Goal: Information Seeking & Learning: Find specific fact

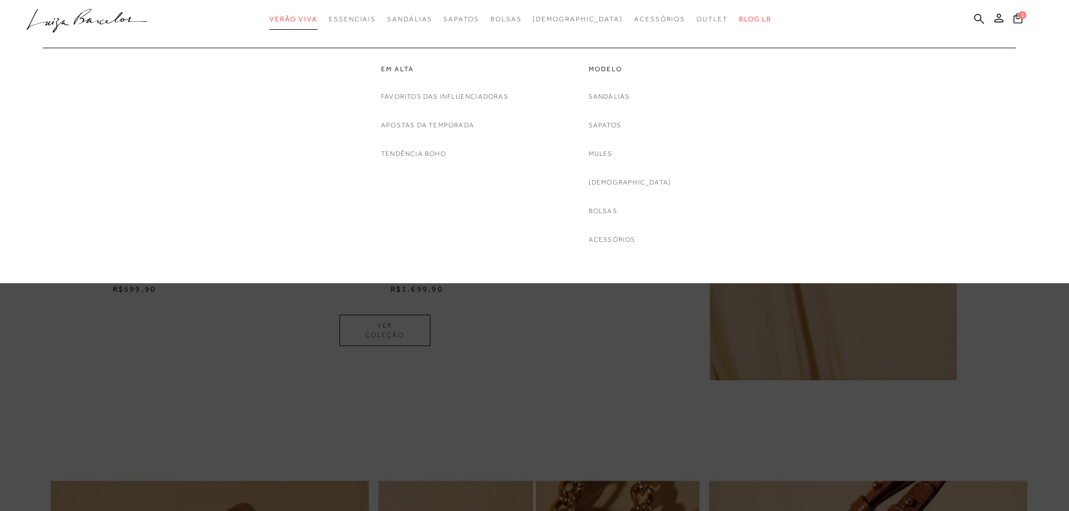
click at [318, 22] on span "Verão Viva" at bounding box center [293, 19] width 48 height 8
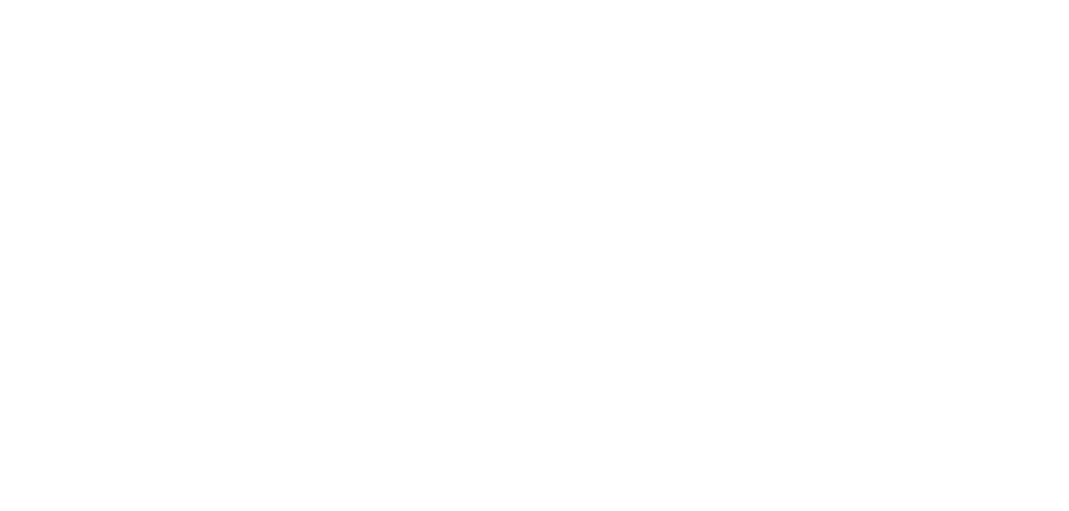
scroll to position [1, 0]
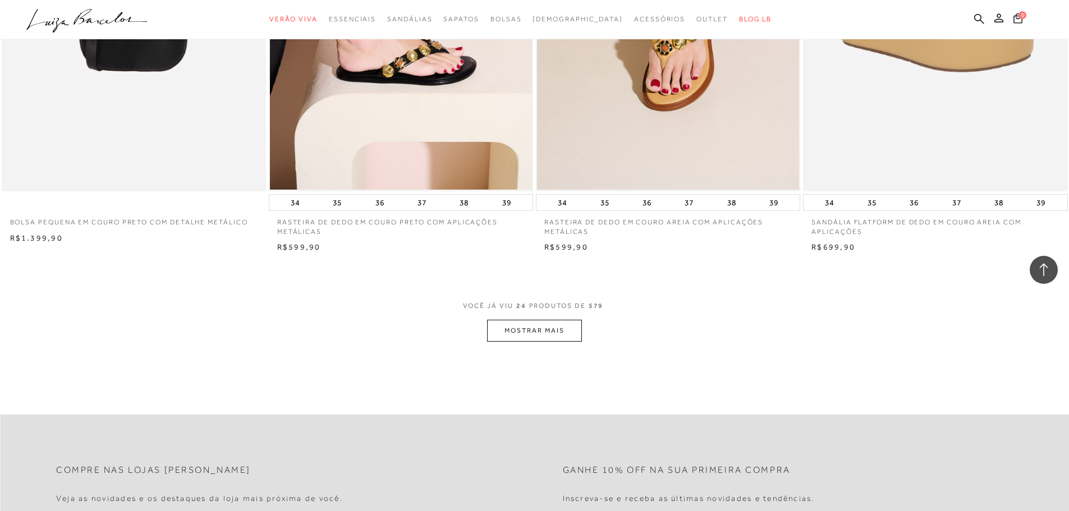
scroll to position [2638, 0]
click at [541, 329] on button "MOSTRAR MAIS" at bounding box center [534, 330] width 94 height 22
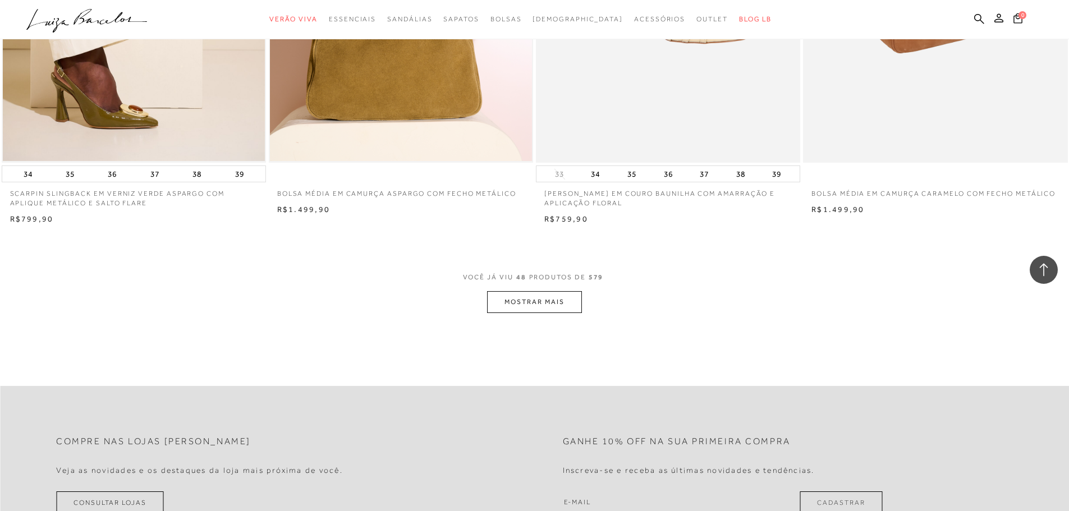
scroll to position [5501, 0]
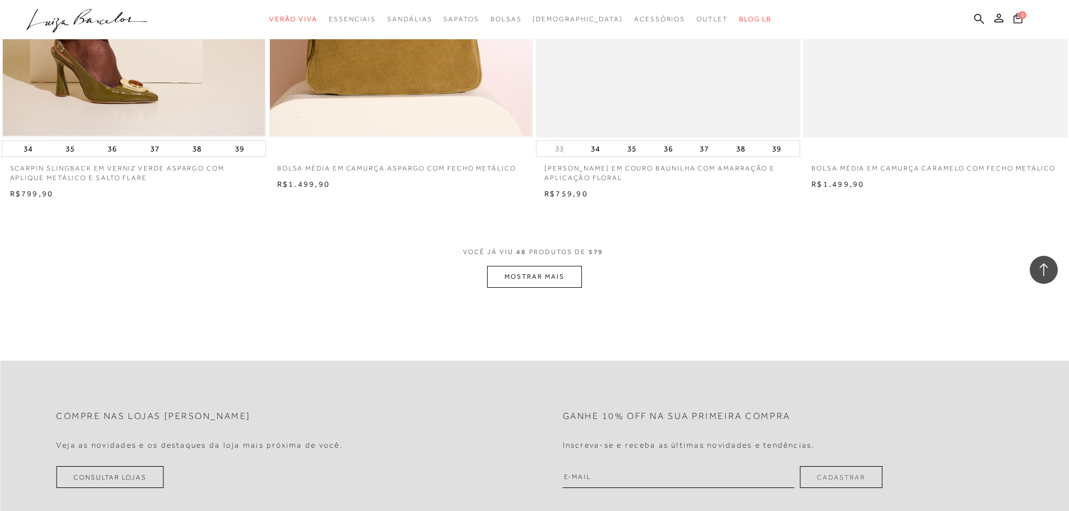
click at [541, 278] on button "MOSTRAR MAIS" at bounding box center [534, 277] width 94 height 22
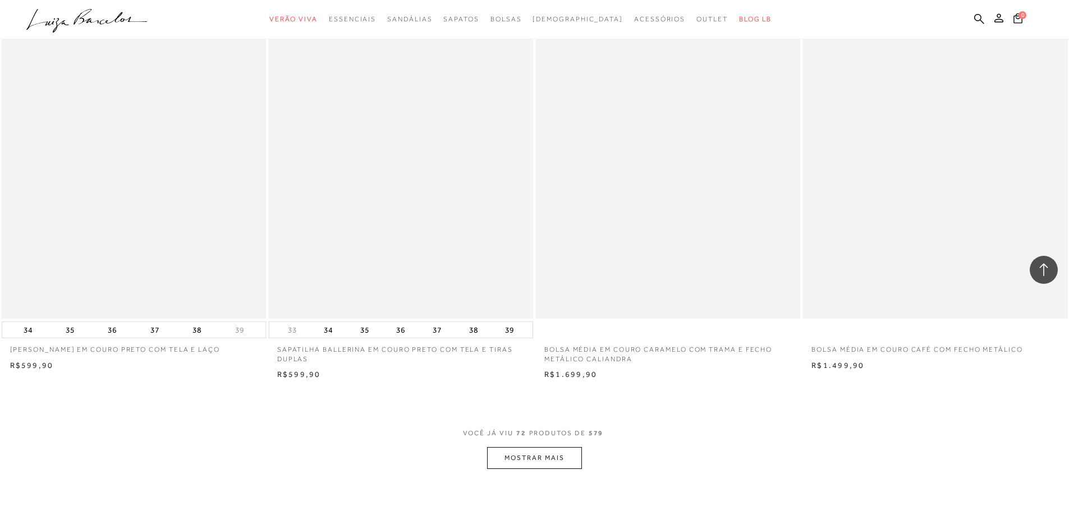
scroll to position [8307, 0]
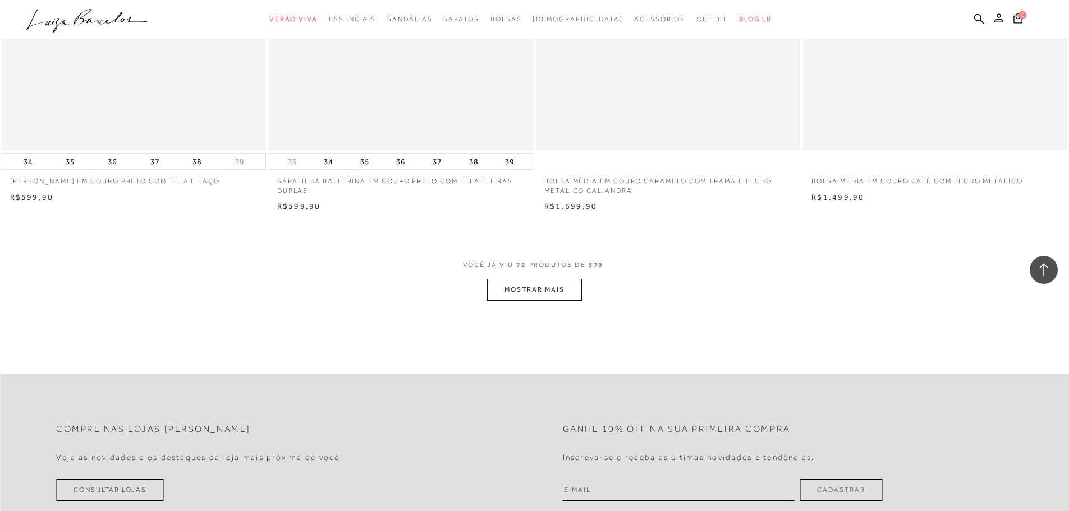
click at [497, 289] on button "MOSTRAR MAIS" at bounding box center [534, 290] width 94 height 22
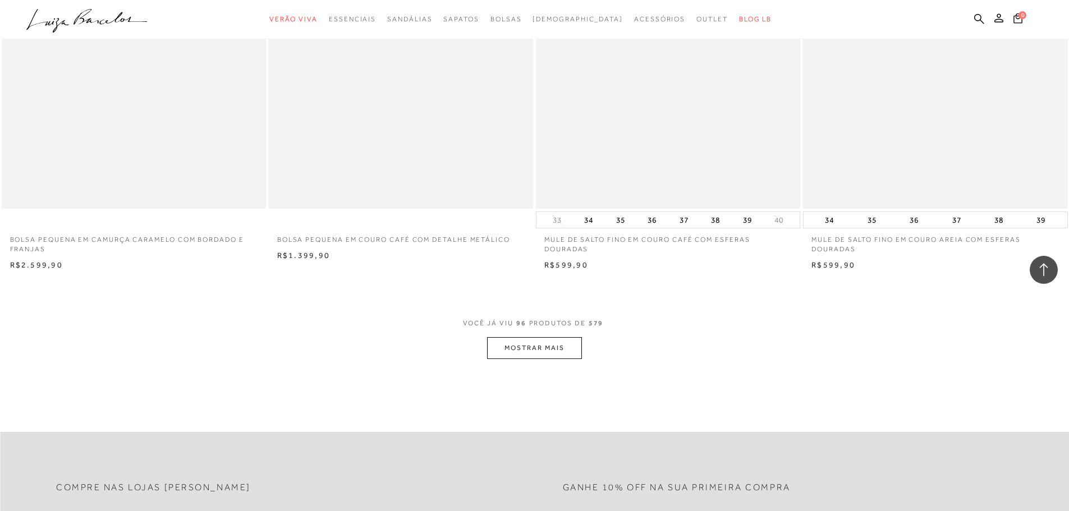
scroll to position [11170, 0]
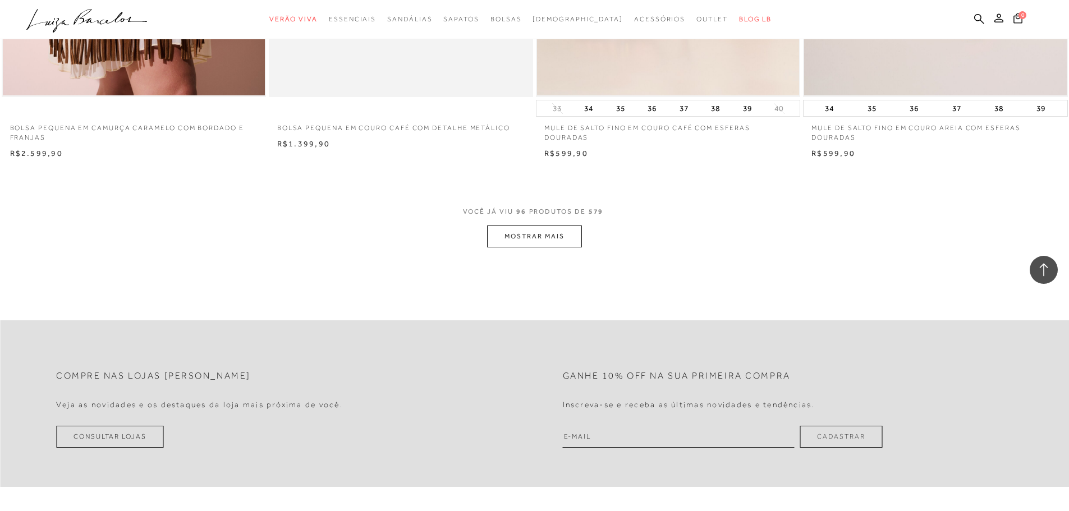
click at [569, 240] on button "MOSTRAR MAIS" at bounding box center [534, 237] width 94 height 22
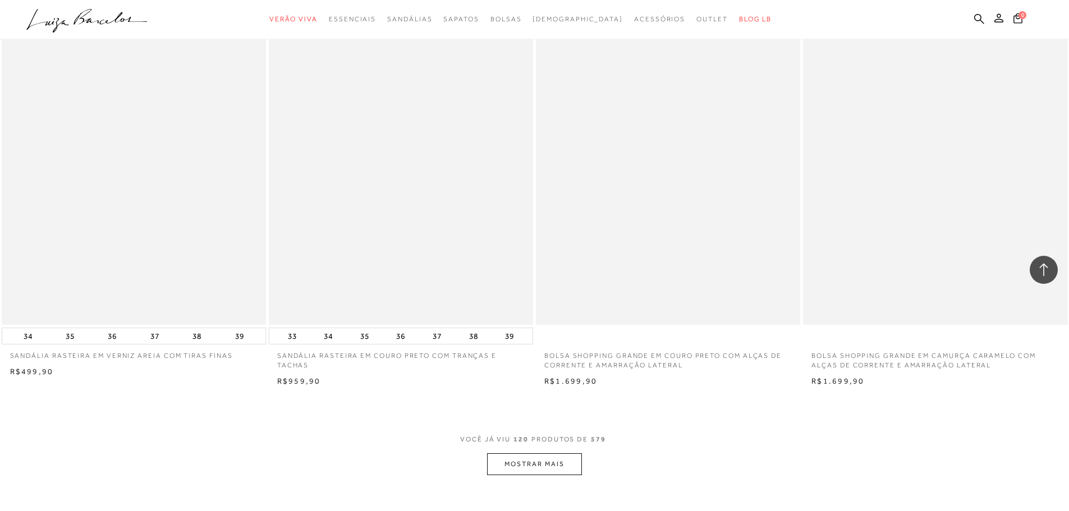
scroll to position [13976, 0]
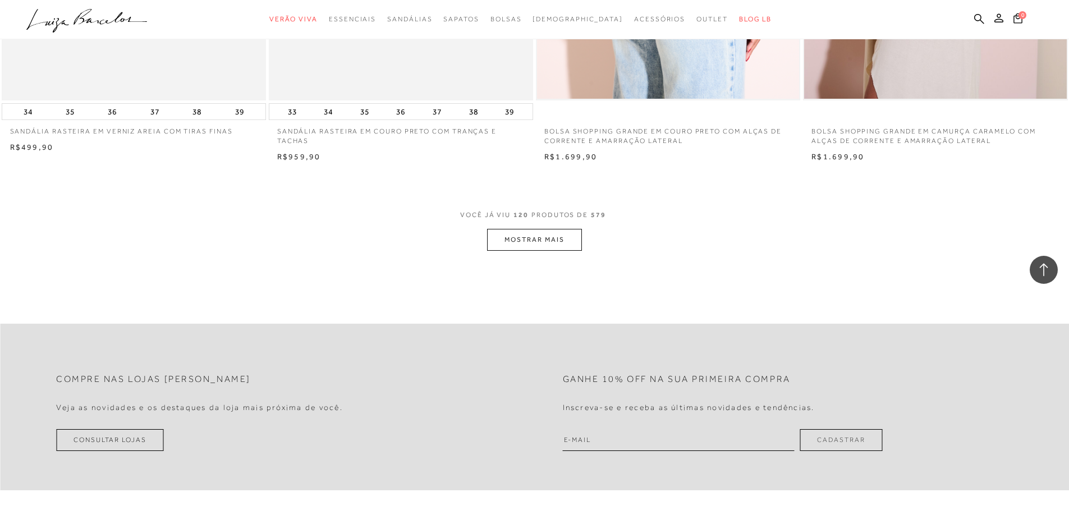
click at [525, 244] on button "MOSTRAR MAIS" at bounding box center [534, 240] width 94 height 22
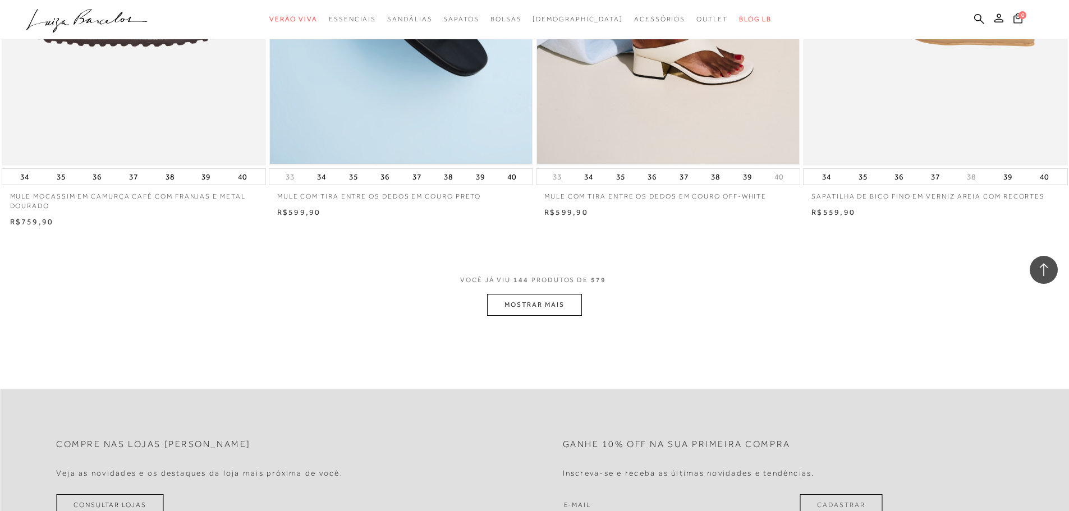
scroll to position [16839, 0]
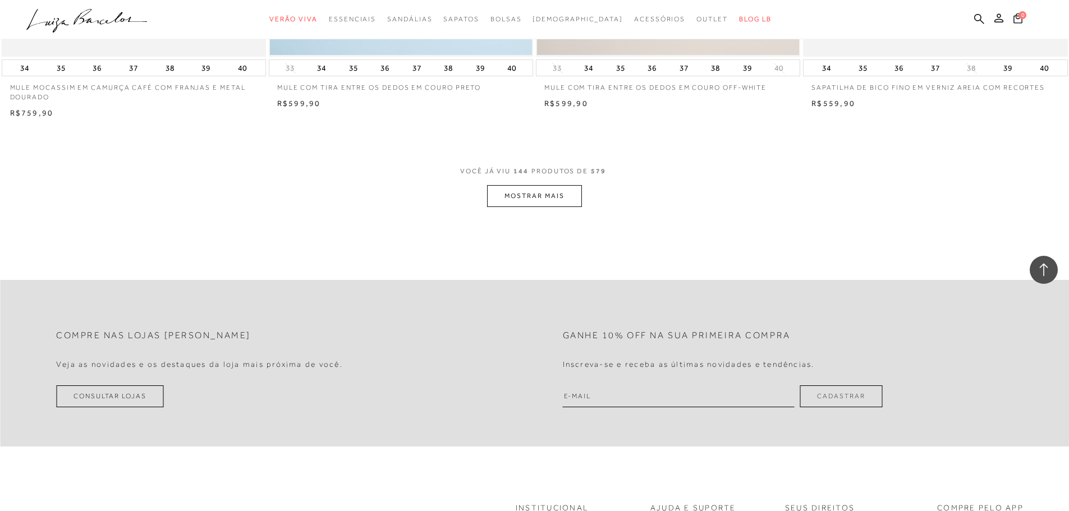
click at [516, 198] on button "MOSTRAR MAIS" at bounding box center [534, 196] width 94 height 22
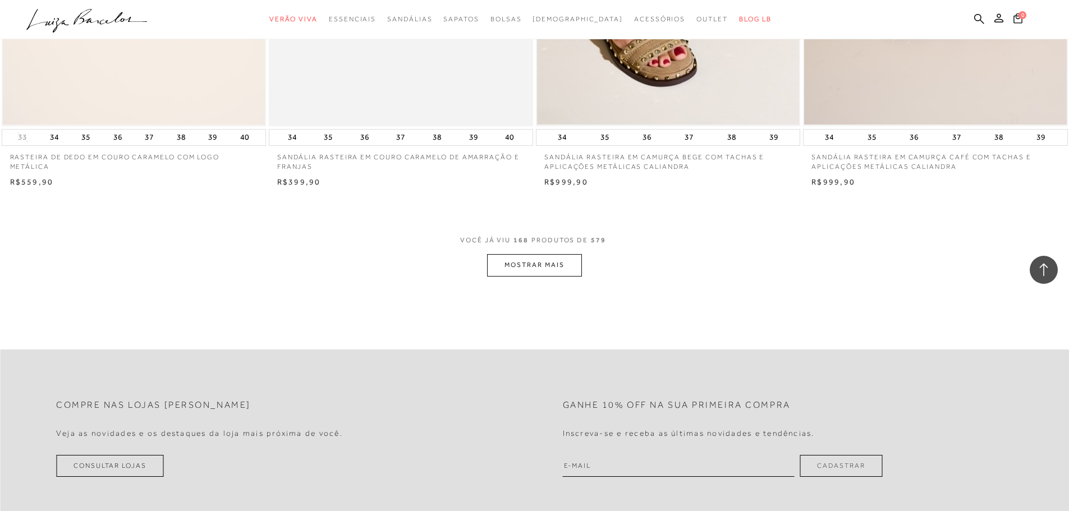
scroll to position [19589, 0]
click at [501, 262] on button "MOSTRAR MAIS" at bounding box center [534, 265] width 94 height 22
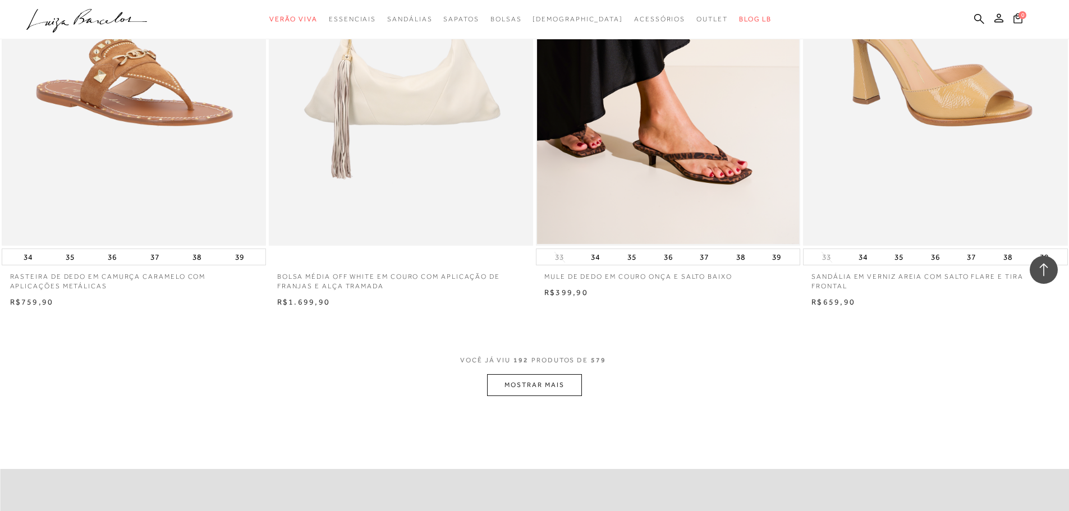
scroll to position [22284, 0]
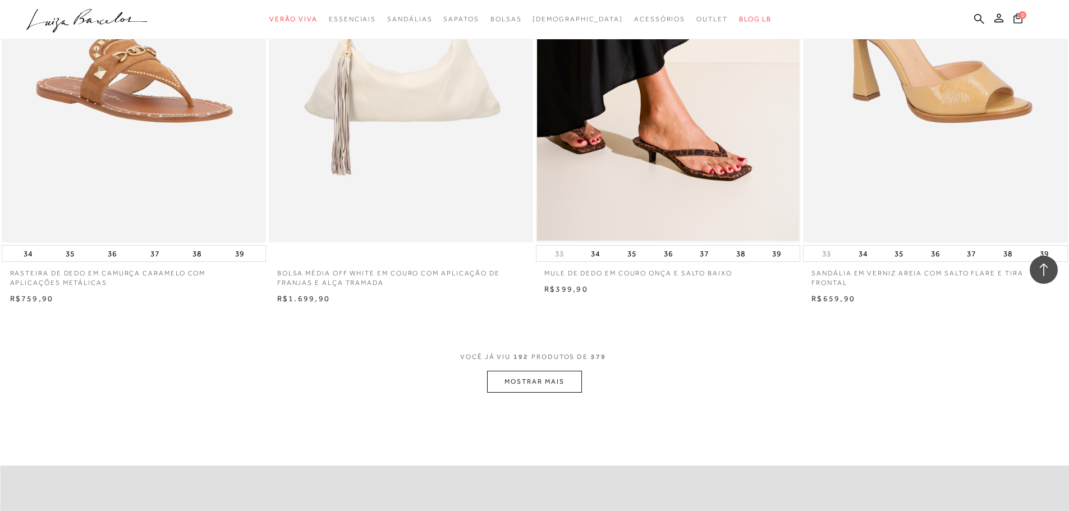
click at [527, 393] on button "MOSTRAR MAIS" at bounding box center [534, 382] width 94 height 22
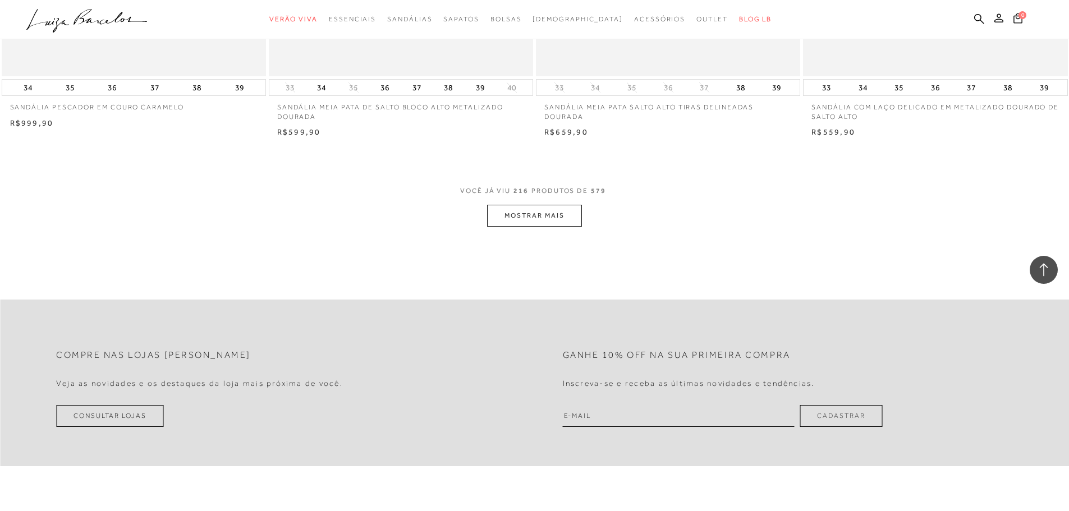
scroll to position [25371, 0]
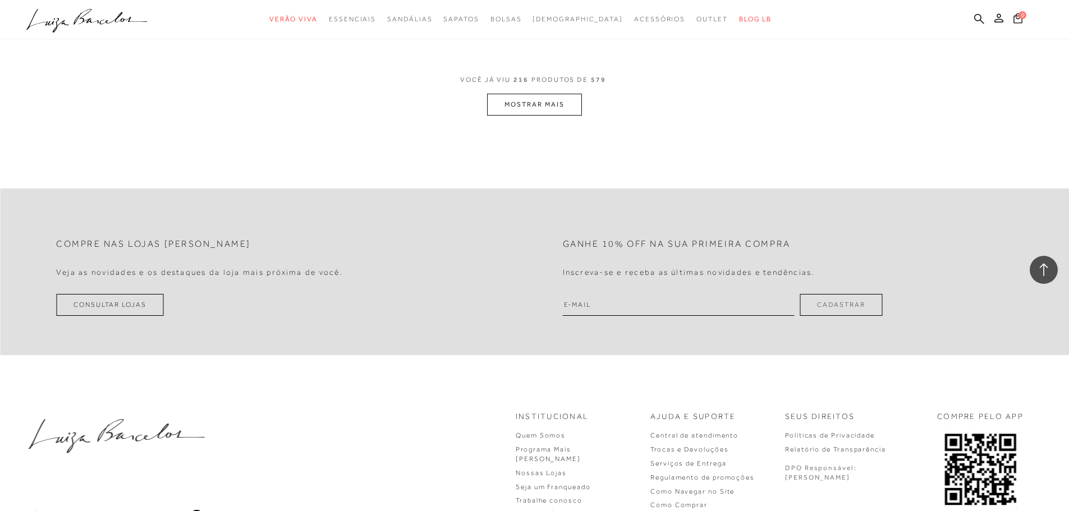
click at [529, 113] on button "MOSTRAR MAIS" at bounding box center [534, 105] width 94 height 22
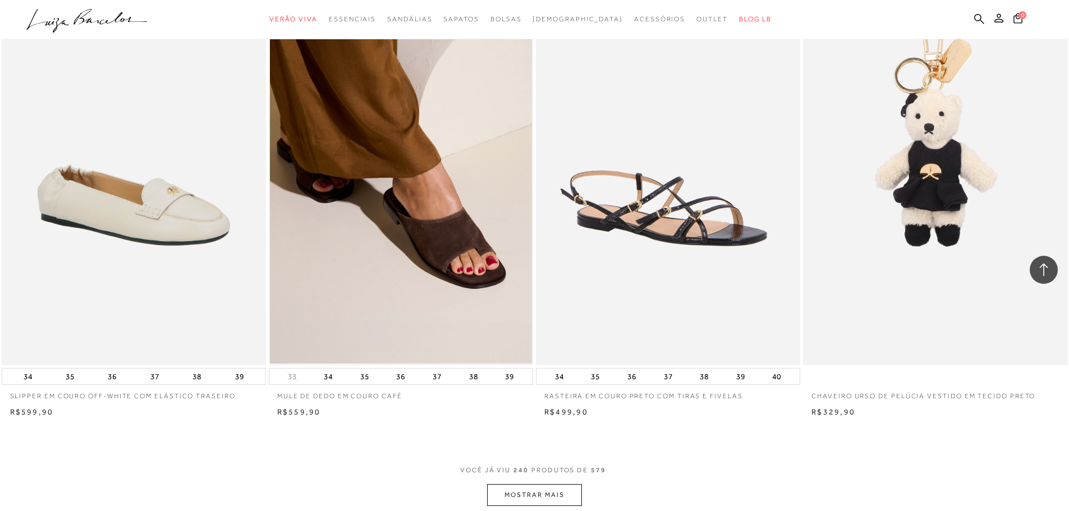
scroll to position [27897, 0]
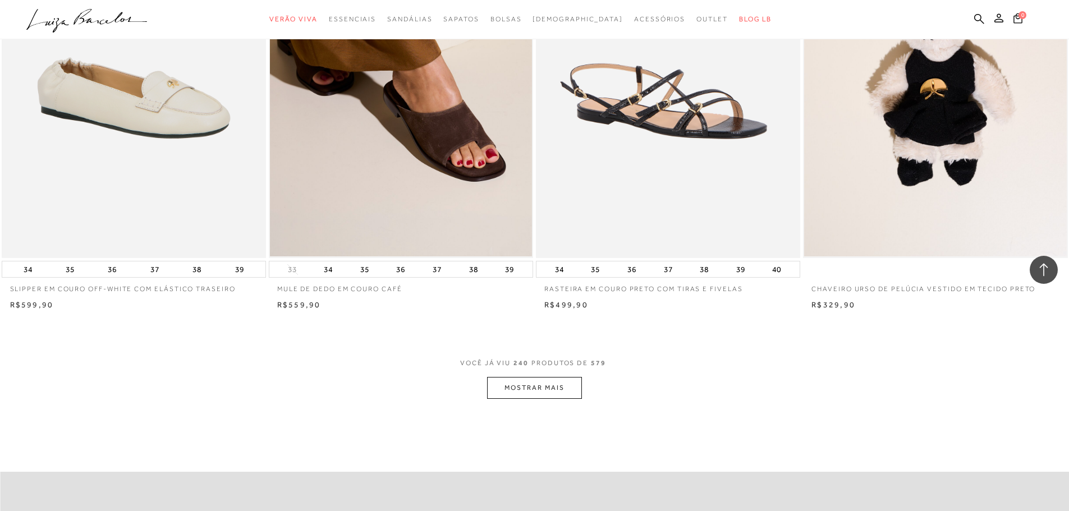
click at [526, 393] on button "MOSTRAR MAIS" at bounding box center [534, 388] width 94 height 22
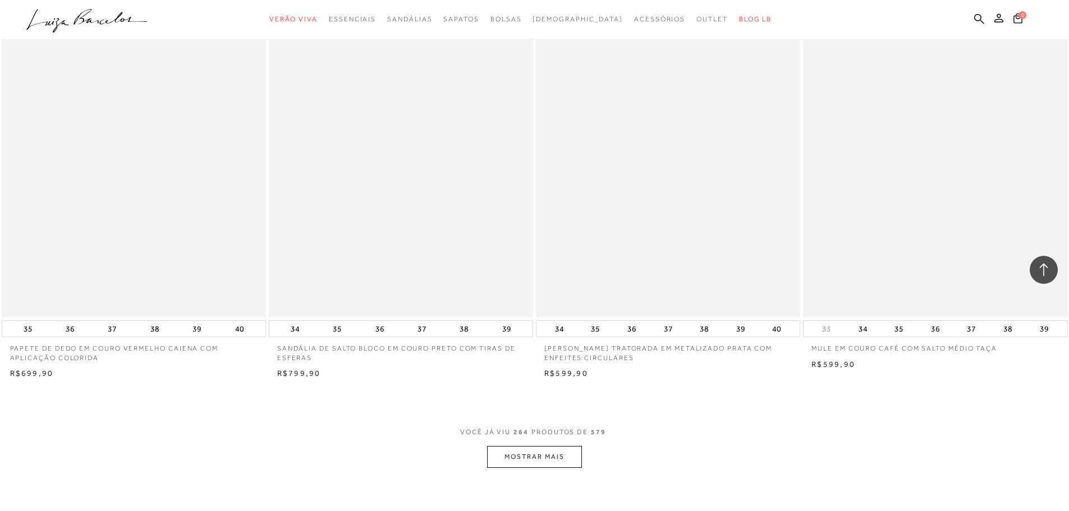
scroll to position [30759, 0]
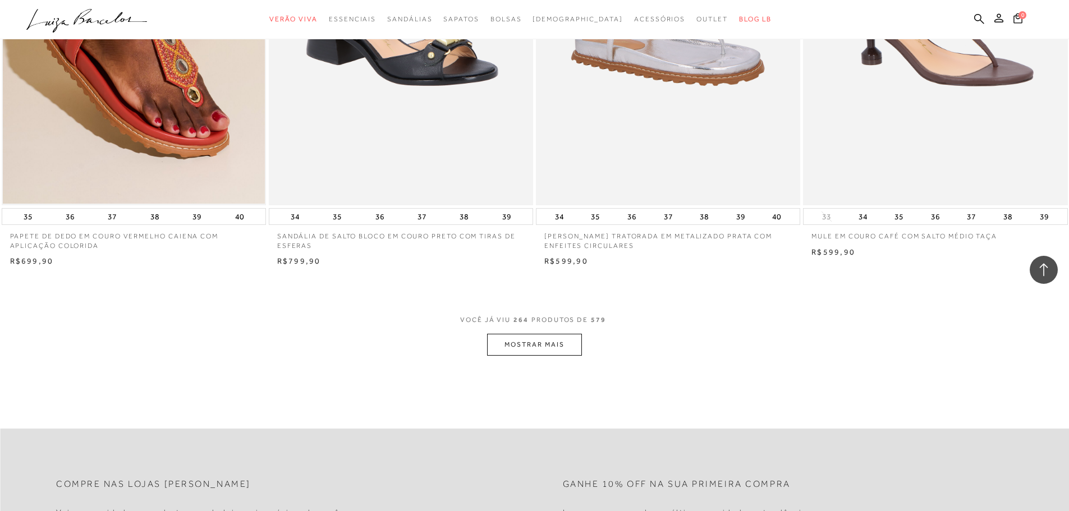
click at [513, 349] on button "MOSTRAR MAIS" at bounding box center [534, 345] width 94 height 22
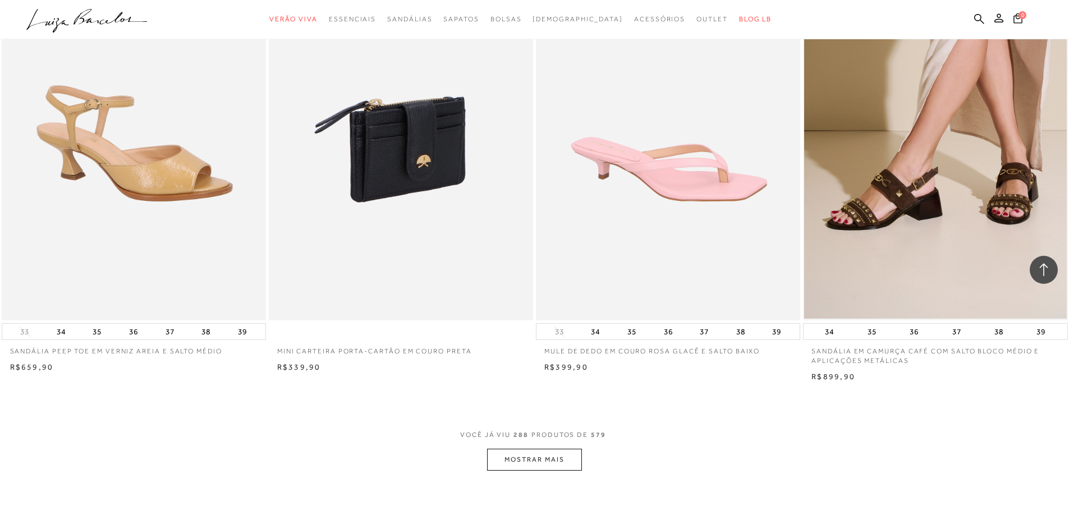
scroll to position [33678, 0]
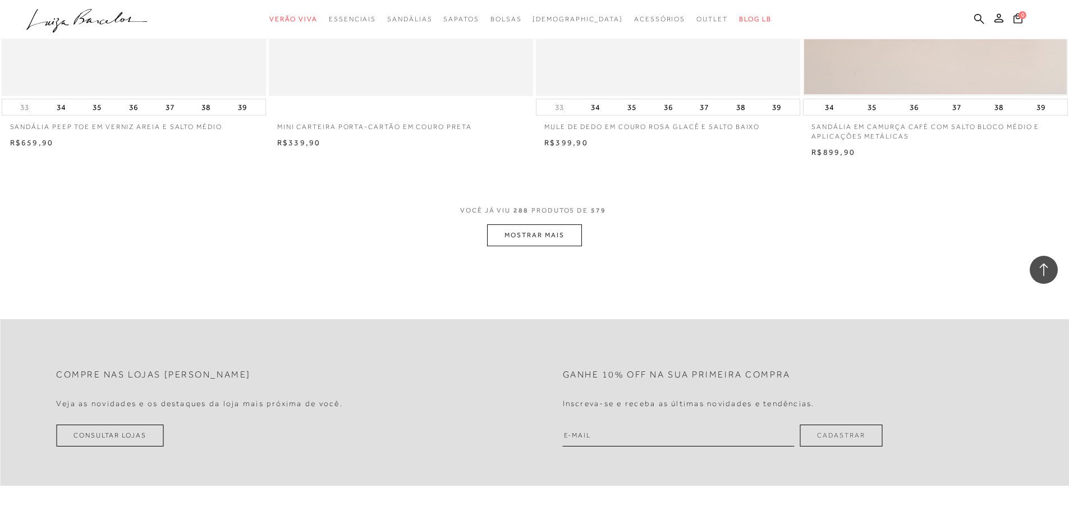
click at [516, 246] on button "MOSTRAR MAIS" at bounding box center [534, 236] width 94 height 22
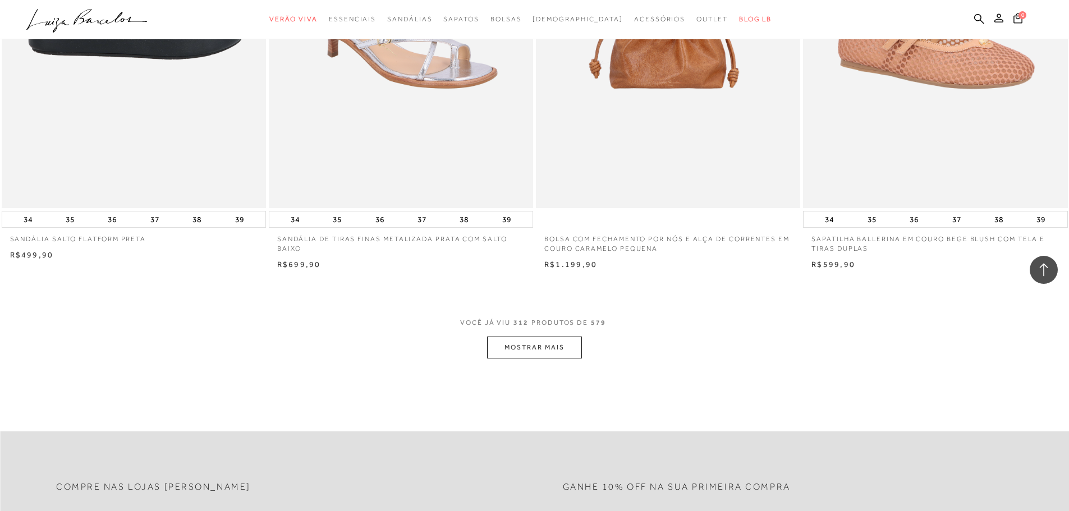
scroll to position [36597, 0]
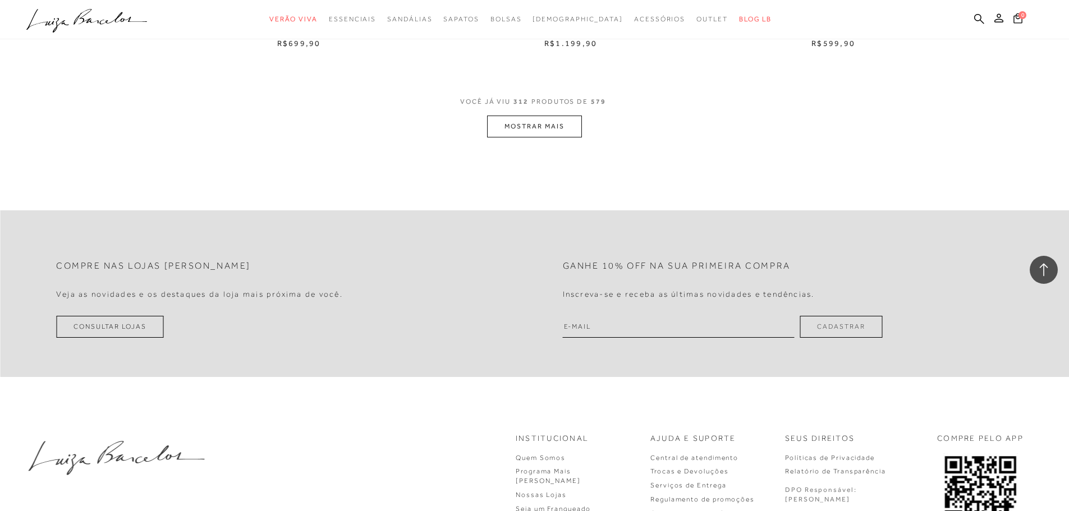
click at [531, 131] on button "MOSTRAR MAIS" at bounding box center [534, 127] width 94 height 22
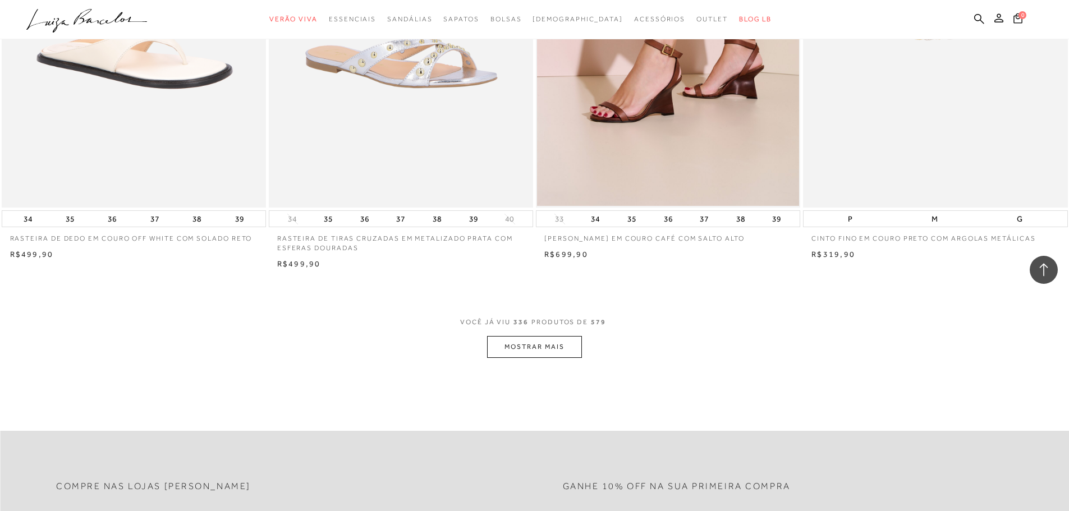
scroll to position [39291, 0]
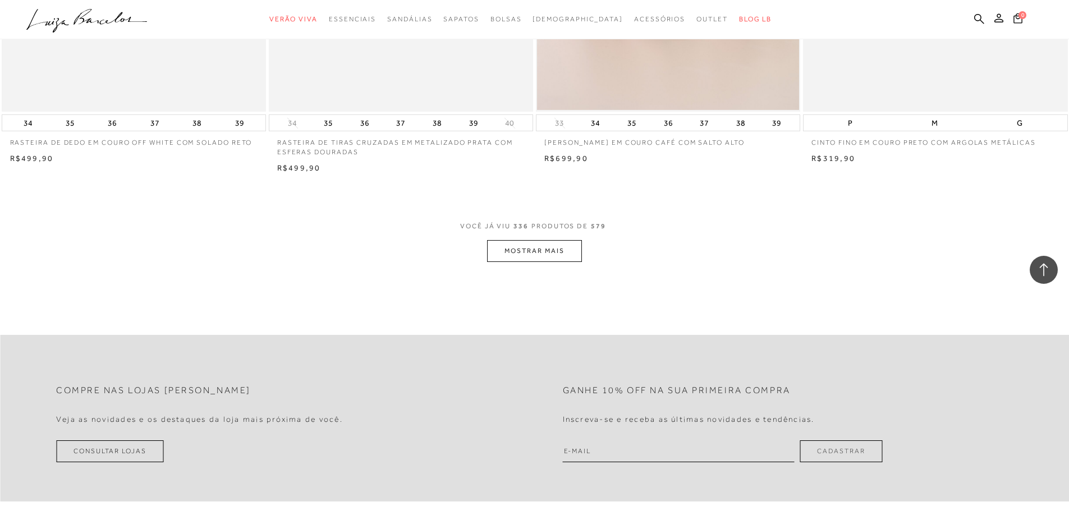
click at [541, 256] on button "MOSTRAR MAIS" at bounding box center [534, 251] width 94 height 22
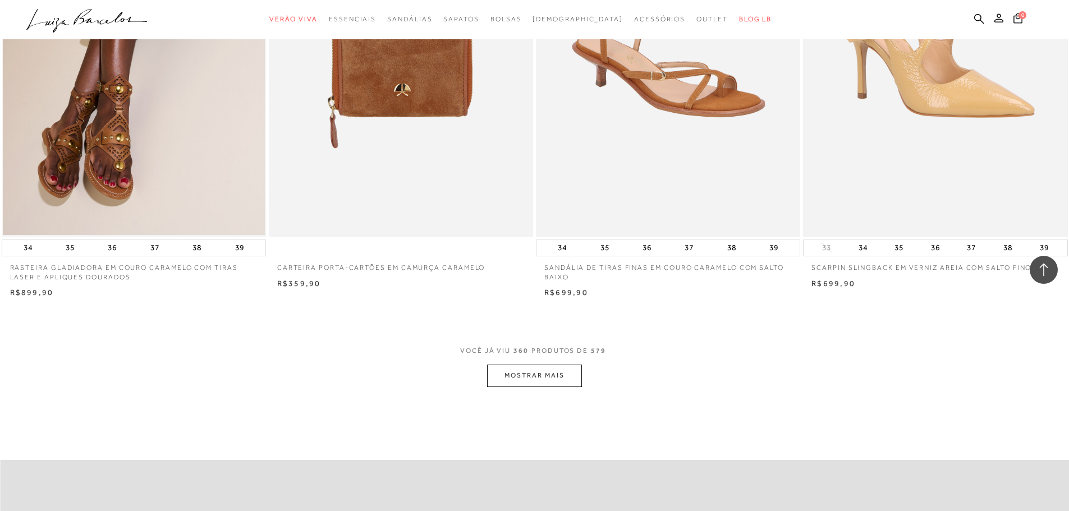
scroll to position [42210, 0]
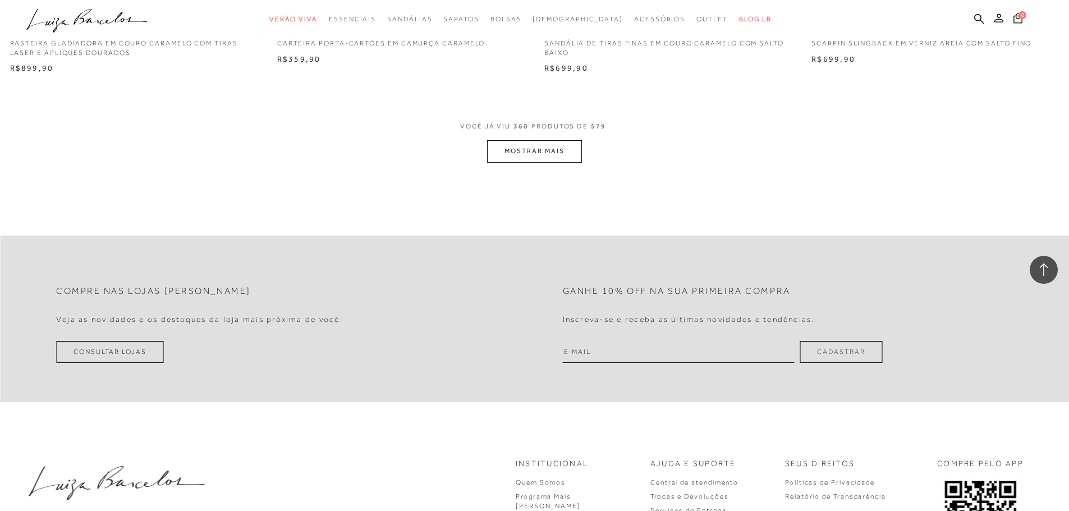
click at [529, 154] on button "MOSTRAR MAIS" at bounding box center [534, 151] width 94 height 22
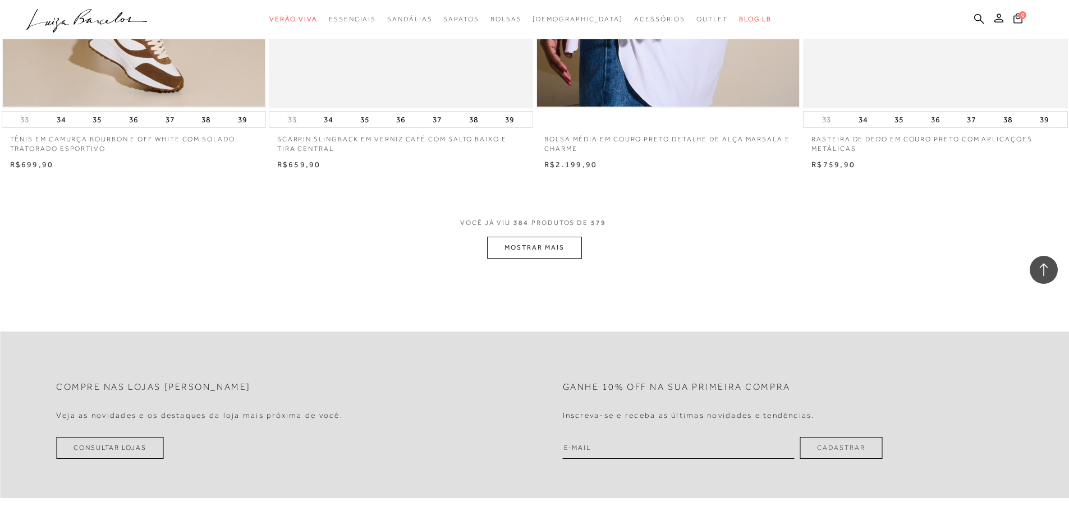
scroll to position [44960, 0]
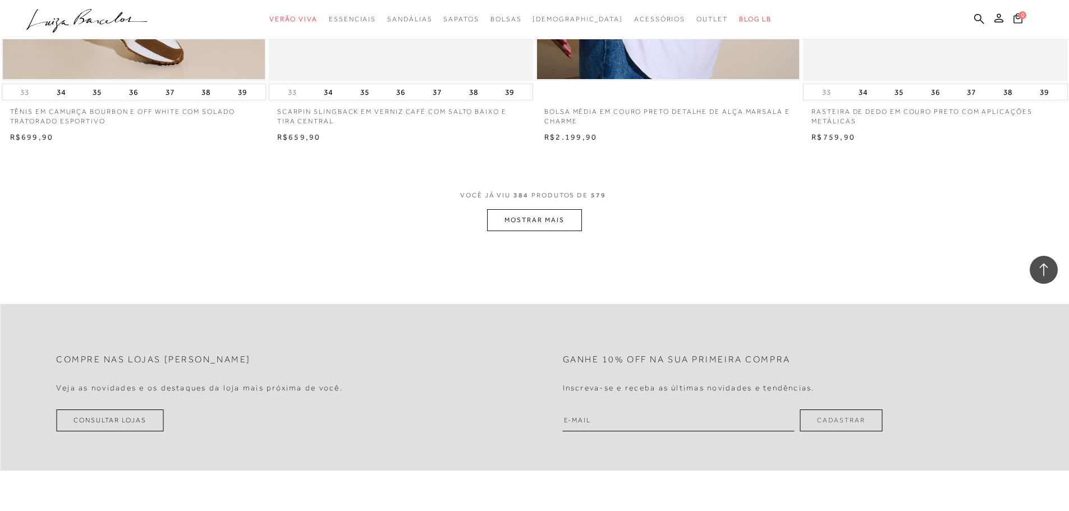
click at [535, 221] on button "MOSTRAR MAIS" at bounding box center [534, 220] width 94 height 22
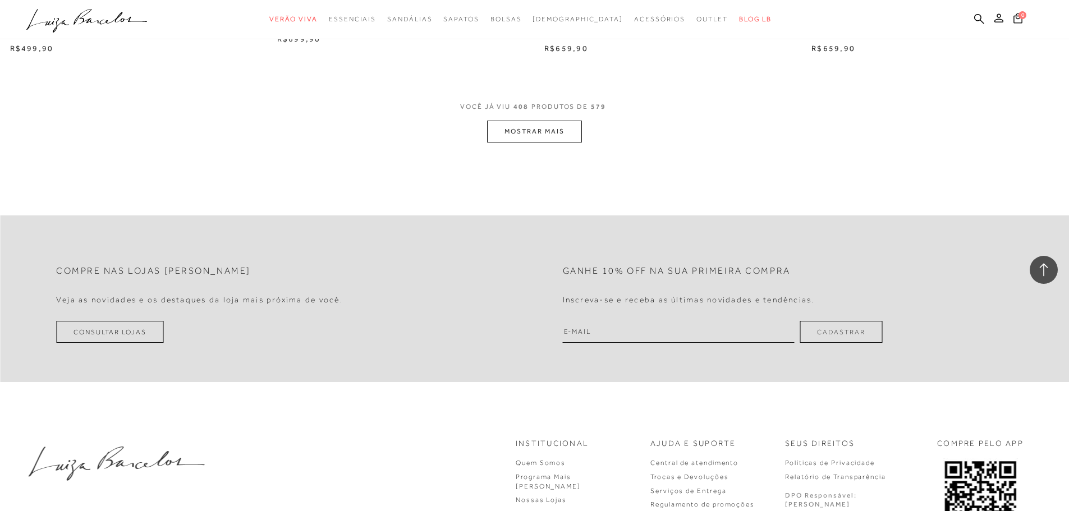
scroll to position [47879, 0]
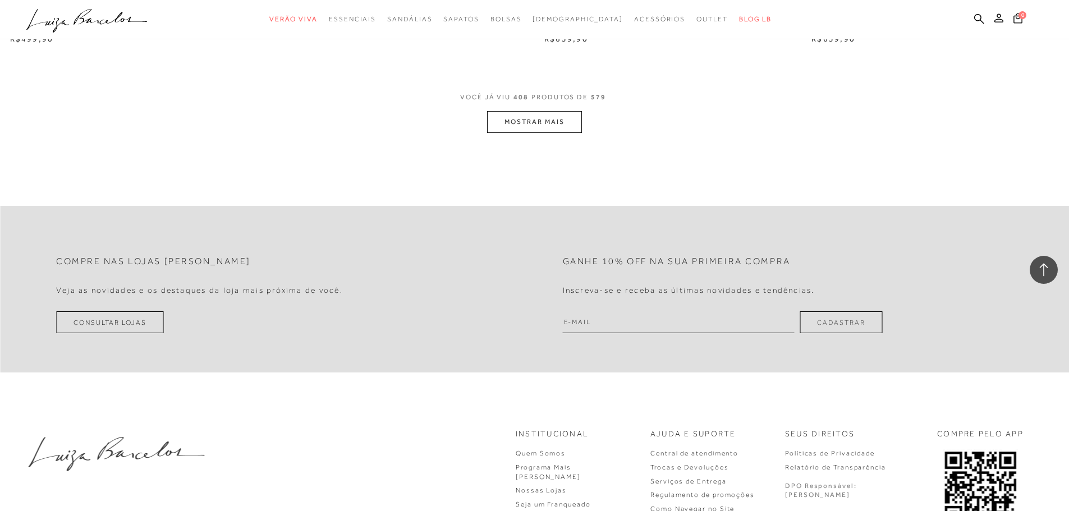
click at [558, 133] on button "MOSTRAR MAIS" at bounding box center [534, 122] width 94 height 22
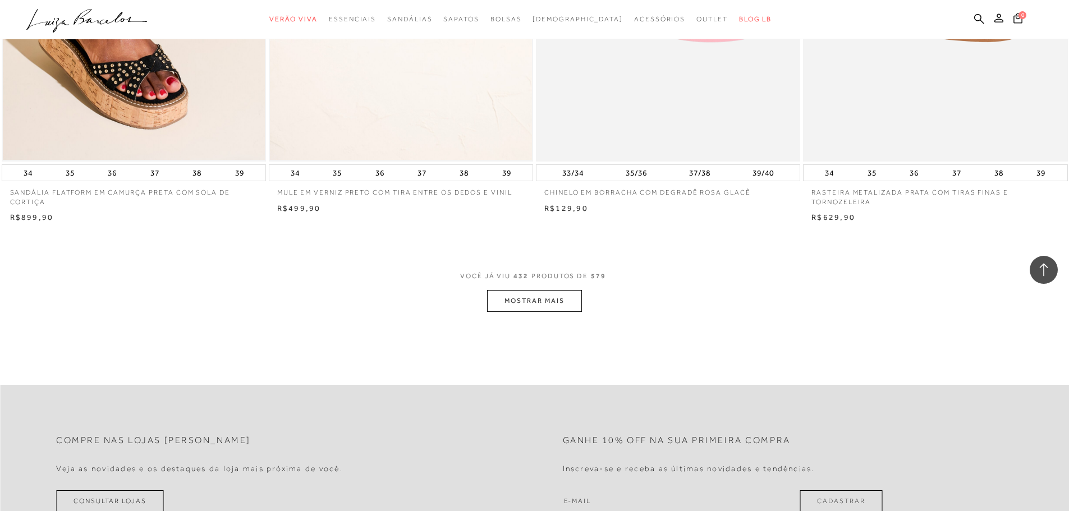
scroll to position [50629, 0]
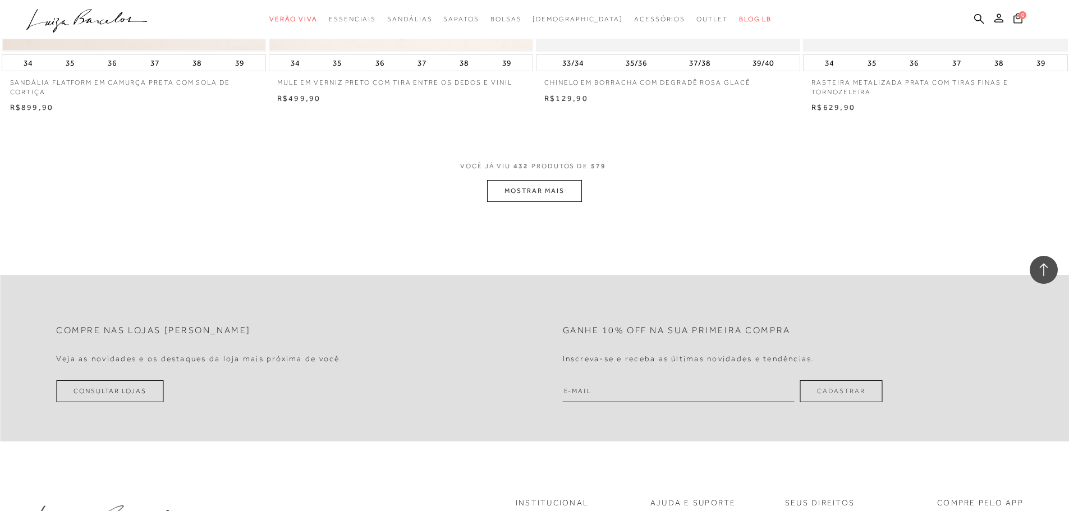
click at [509, 202] on button "MOSTRAR MAIS" at bounding box center [534, 191] width 94 height 22
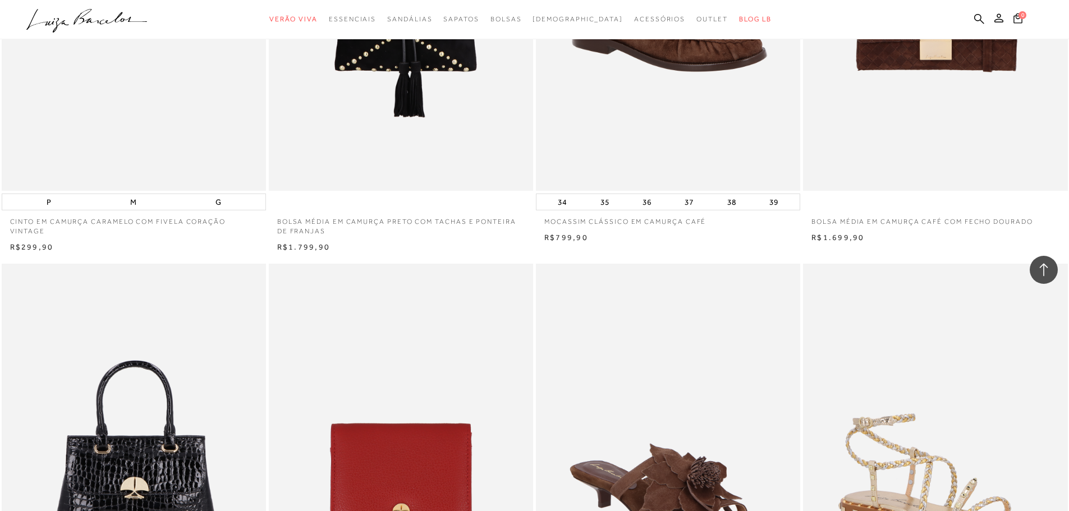
scroll to position [52033, 0]
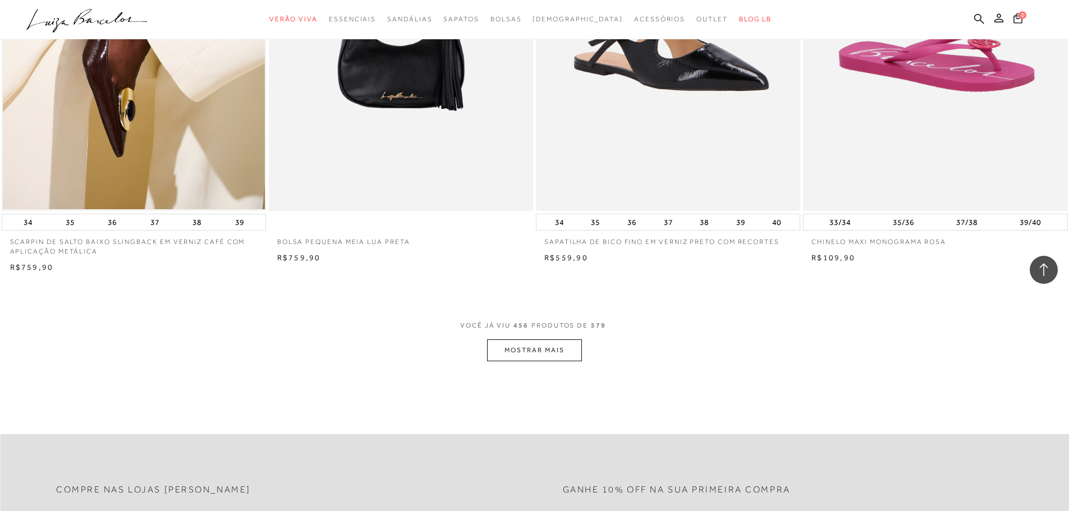
scroll to position [53324, 0]
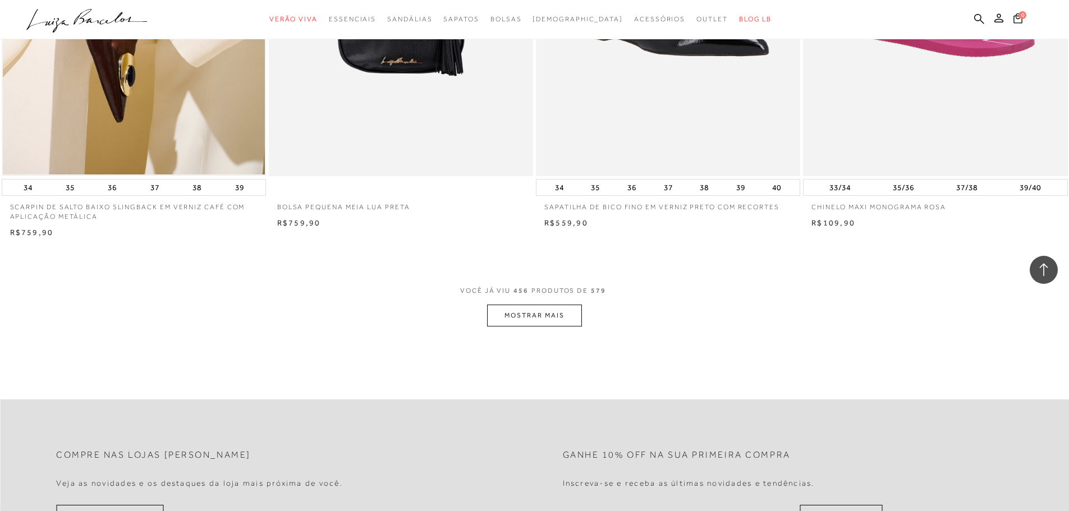
click at [524, 327] on button "MOSTRAR MAIS" at bounding box center [534, 316] width 94 height 22
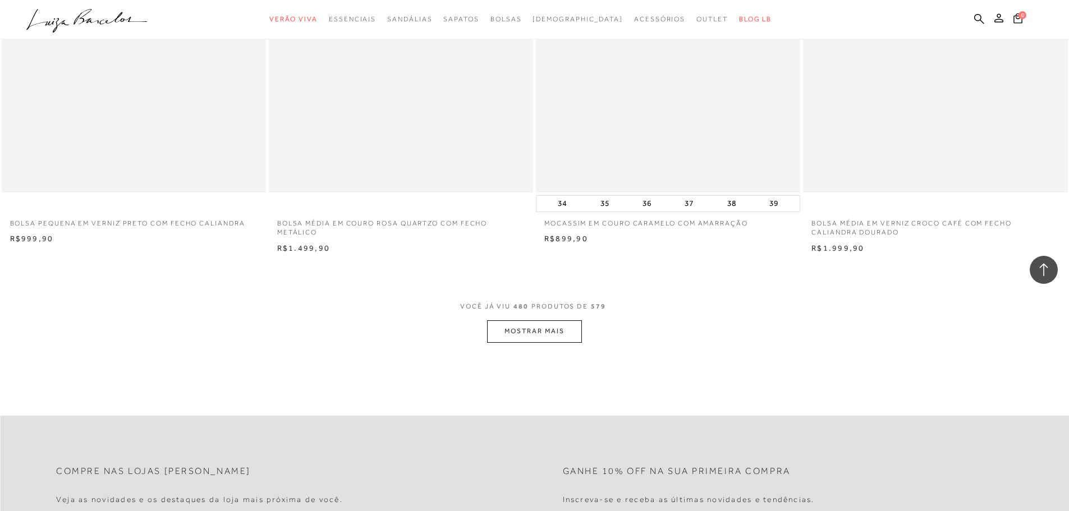
scroll to position [56130, 0]
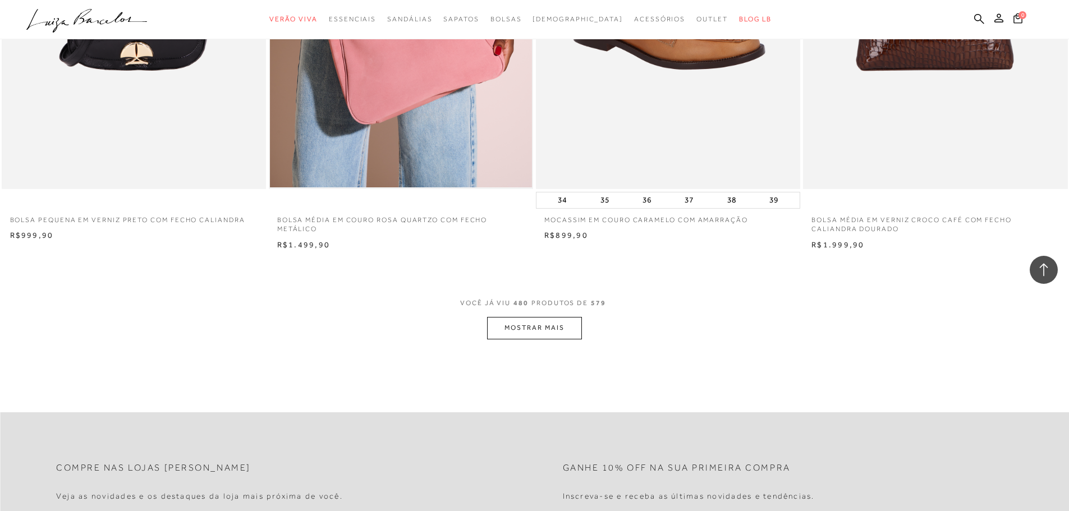
click at [532, 339] on button "MOSTRAR MAIS" at bounding box center [534, 328] width 94 height 22
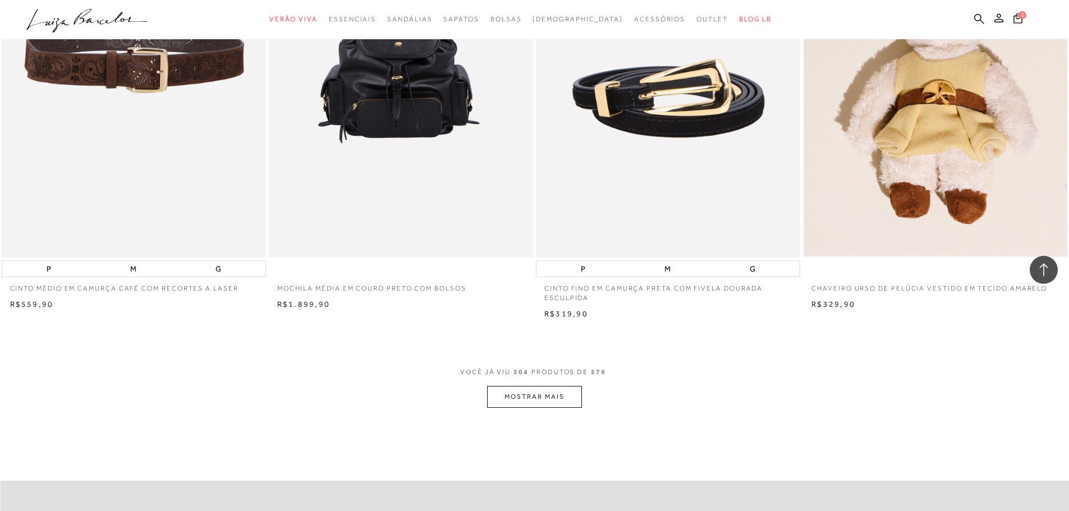
scroll to position [59049, 0]
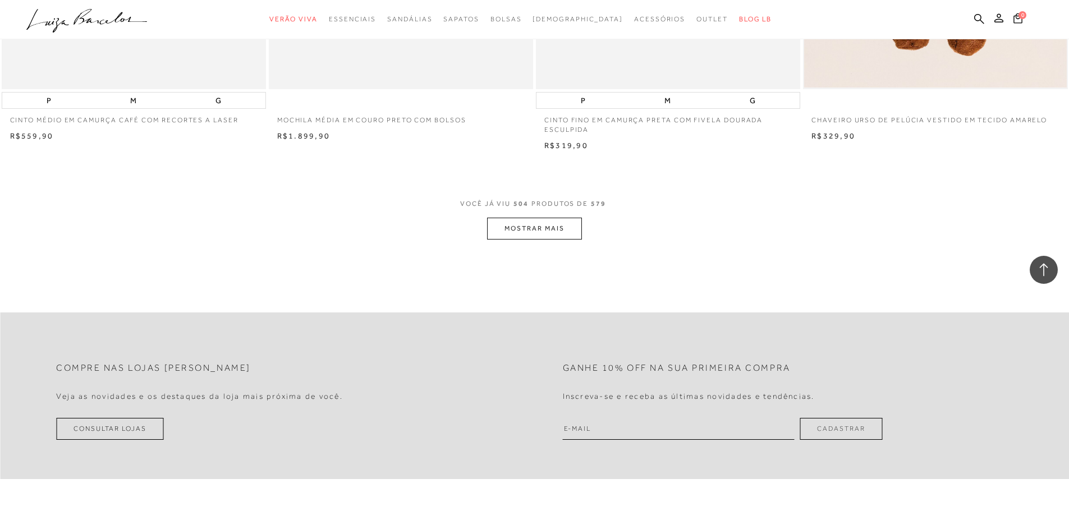
click at [555, 234] on button "MOSTRAR MAIS" at bounding box center [534, 229] width 94 height 22
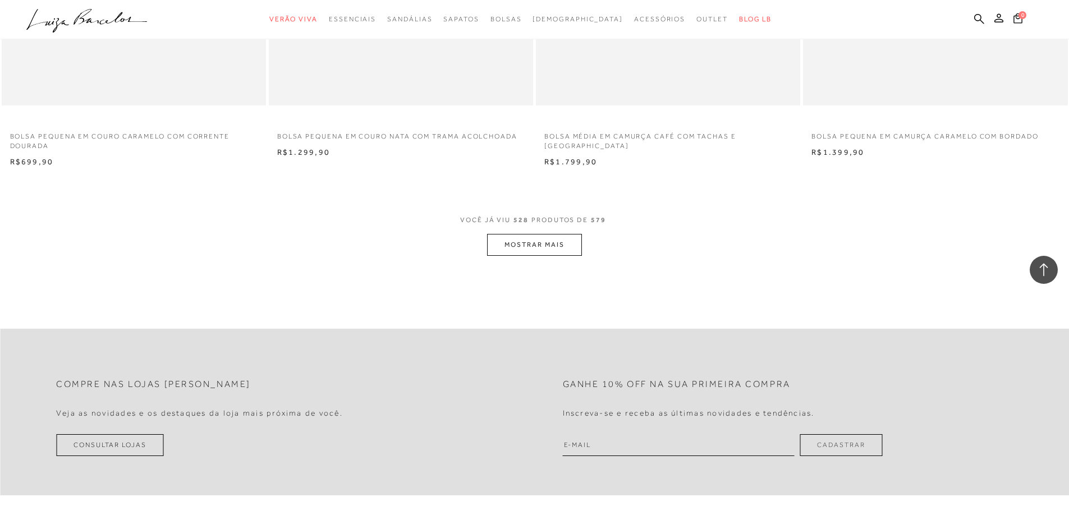
scroll to position [61855, 0]
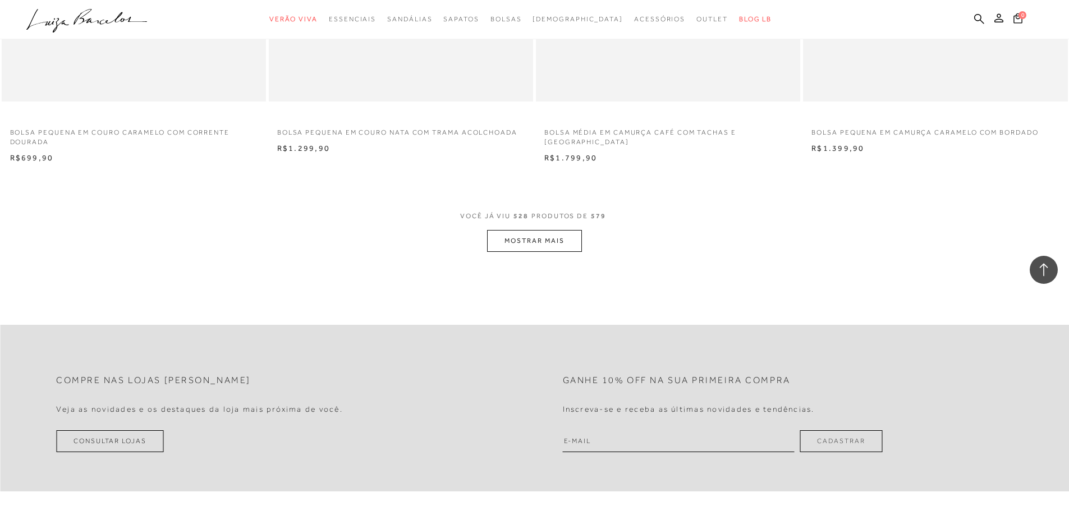
click at [549, 252] on button "MOSTRAR MAIS" at bounding box center [534, 241] width 94 height 22
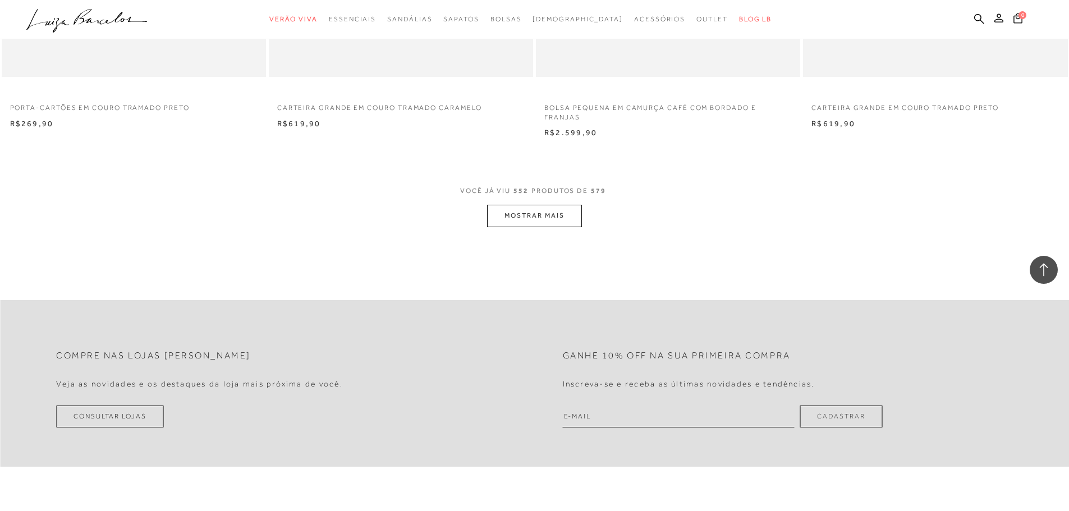
scroll to position [64774, 0]
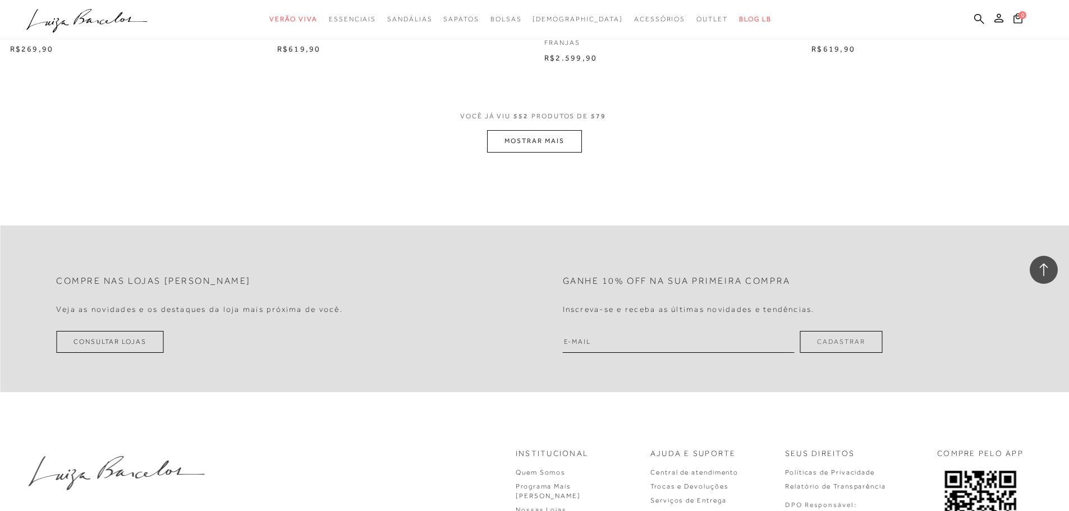
click at [523, 152] on button "MOSTRAR MAIS" at bounding box center [534, 141] width 94 height 22
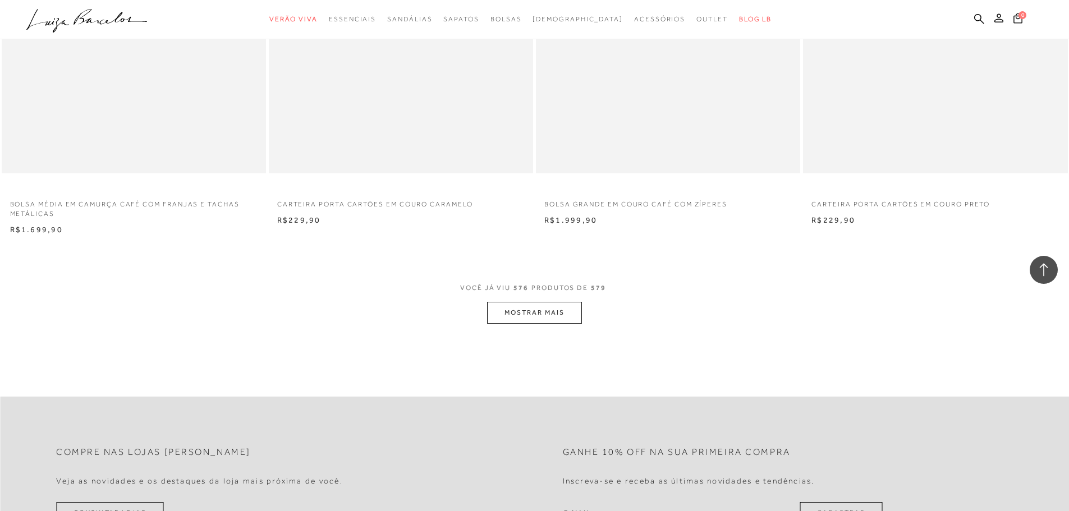
scroll to position [67524, 0]
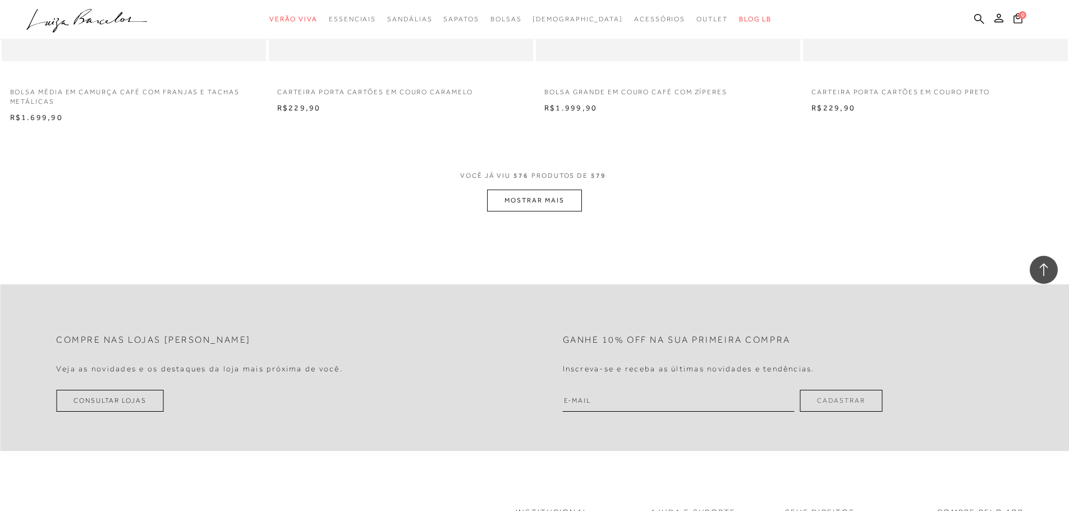
click at [550, 201] on button "MOSTRAR MAIS" at bounding box center [534, 201] width 94 height 22
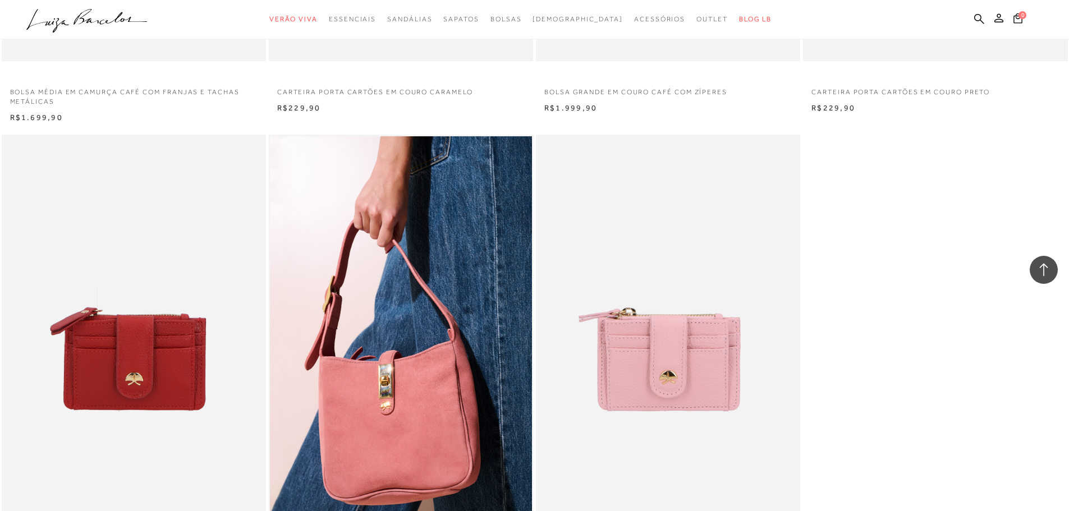
scroll to position [67749, 0]
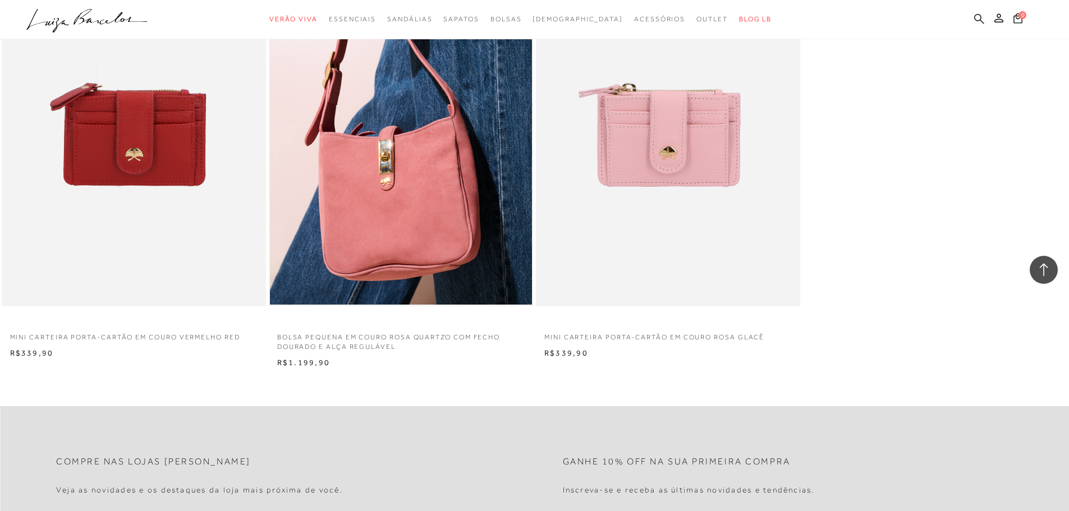
click at [977, 19] on icon at bounding box center [979, 18] width 10 height 11
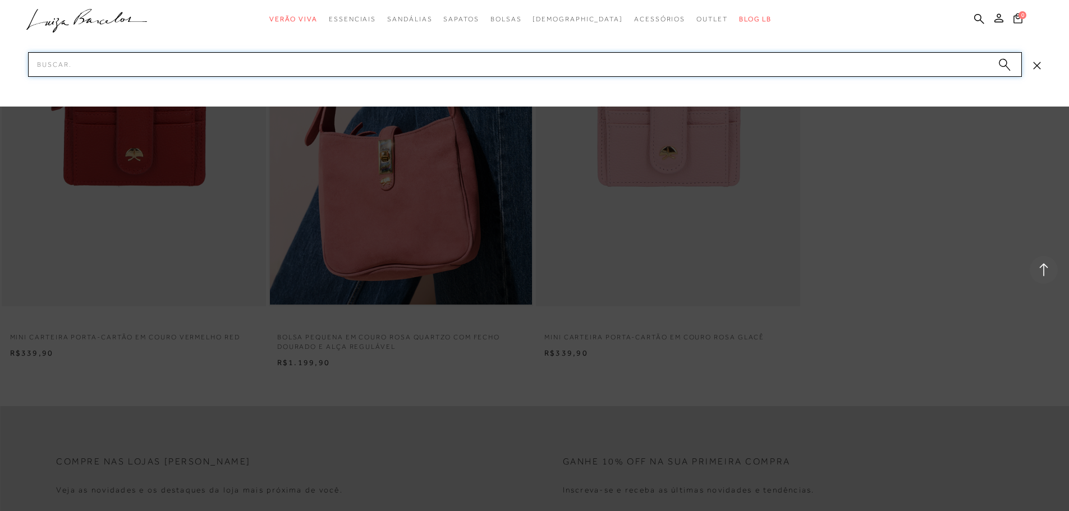
click at [648, 63] on input "Pesquisar" at bounding box center [525, 64] width 994 height 25
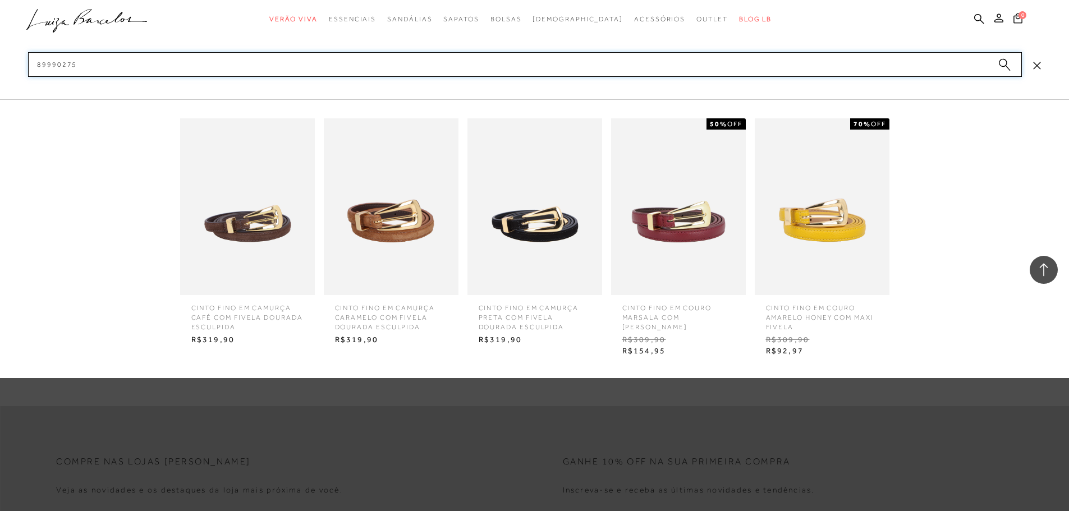
type input "89990275"
click at [561, 252] on img at bounding box center [535, 206] width 135 height 177
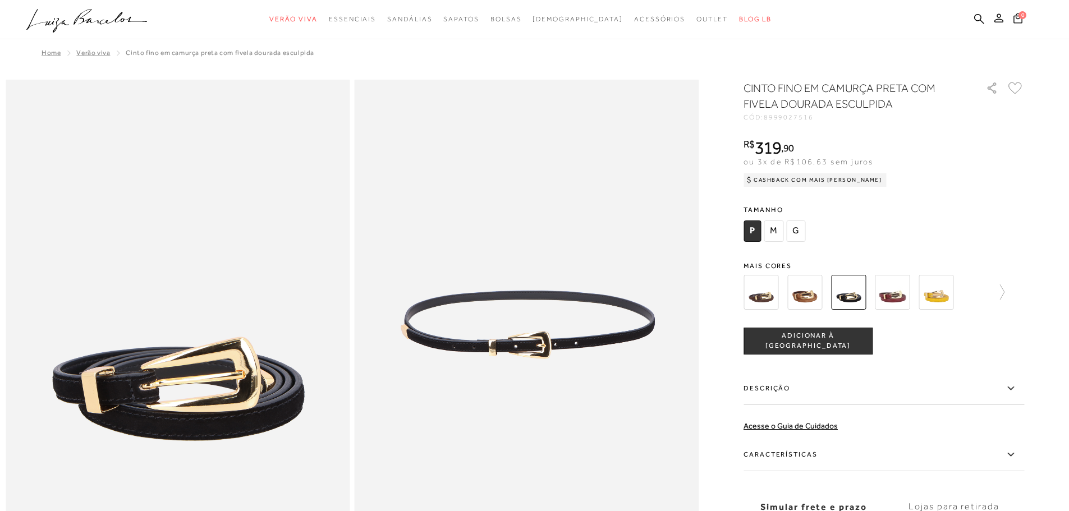
click at [1011, 291] on div at bounding box center [884, 293] width 281 height 42
click at [1005, 294] on icon at bounding box center [997, 293] width 16 height 16
click at [1024, 295] on icon at bounding box center [1022, 292] width 4 height 15
click at [1024, 296] on icon at bounding box center [1017, 293] width 16 height 16
click at [792, 296] on img at bounding box center [780, 292] width 35 height 35
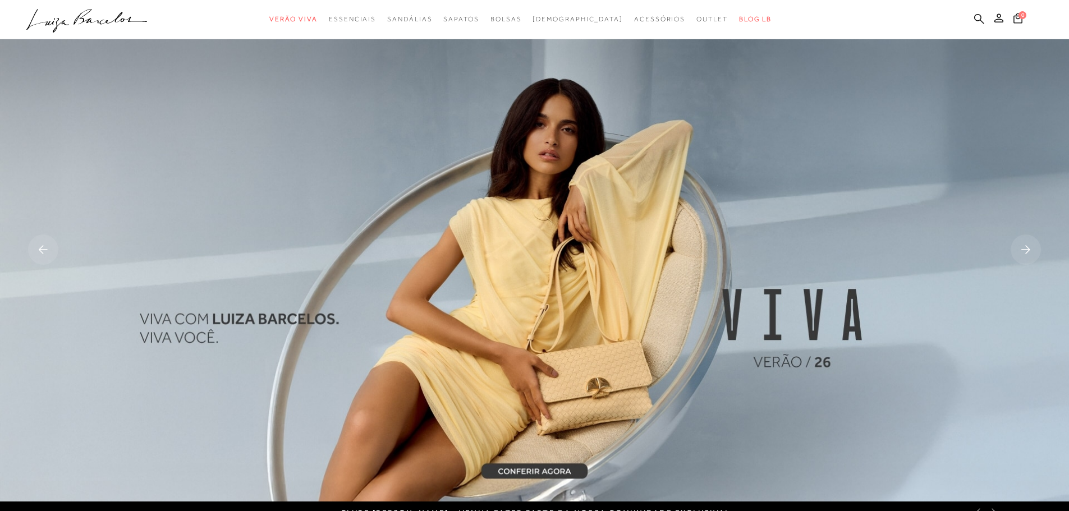
click at [976, 15] on icon at bounding box center [979, 18] width 10 height 10
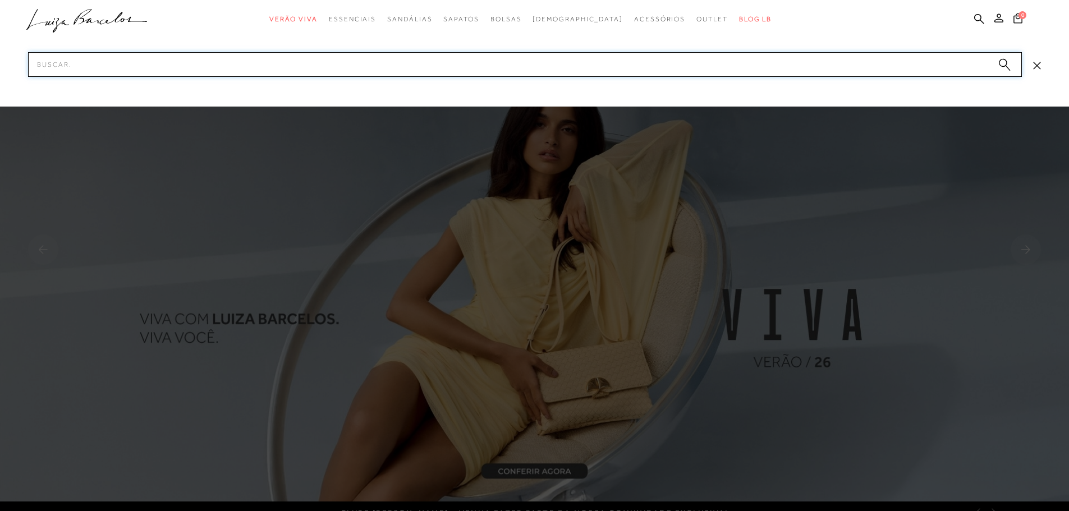
click at [772, 63] on input "Pesquisar" at bounding box center [525, 64] width 994 height 25
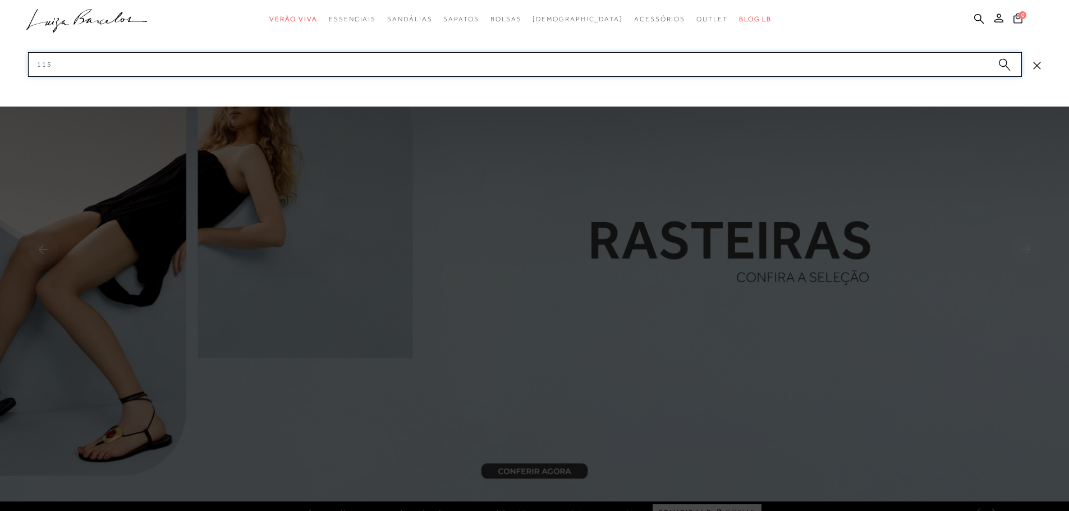
type input "1153"
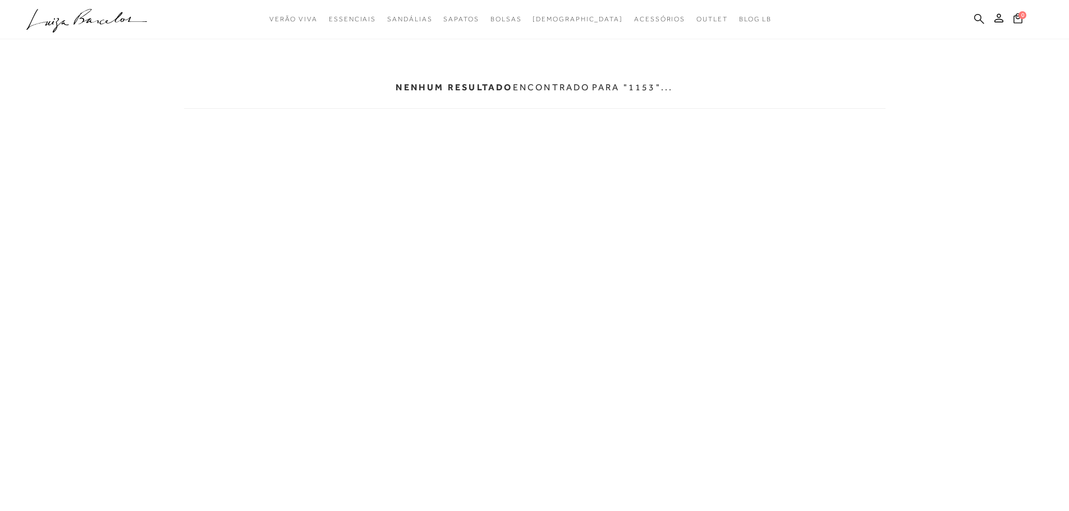
click at [976, 19] on icon at bounding box center [979, 18] width 10 height 10
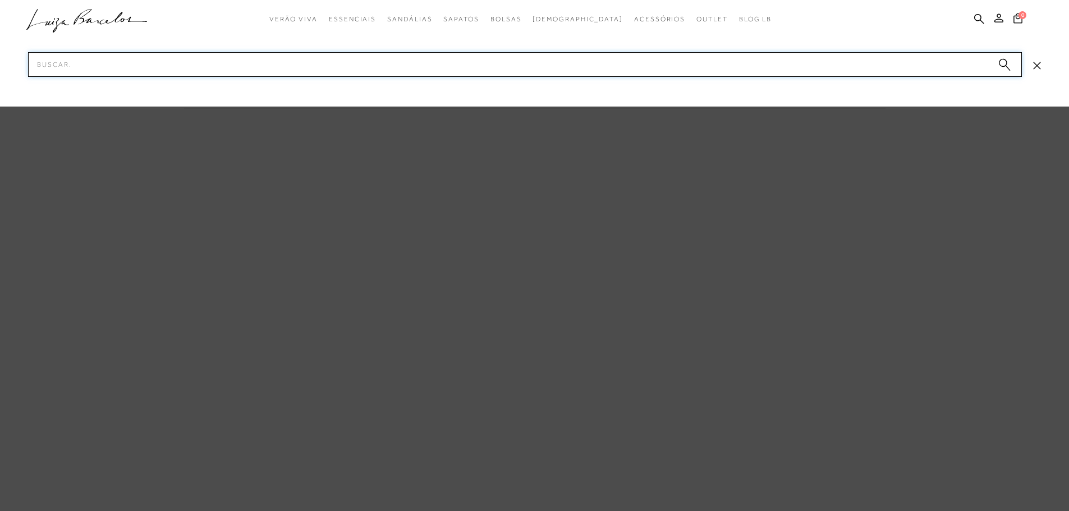
click at [669, 66] on input "Pesquisar" at bounding box center [525, 64] width 994 height 25
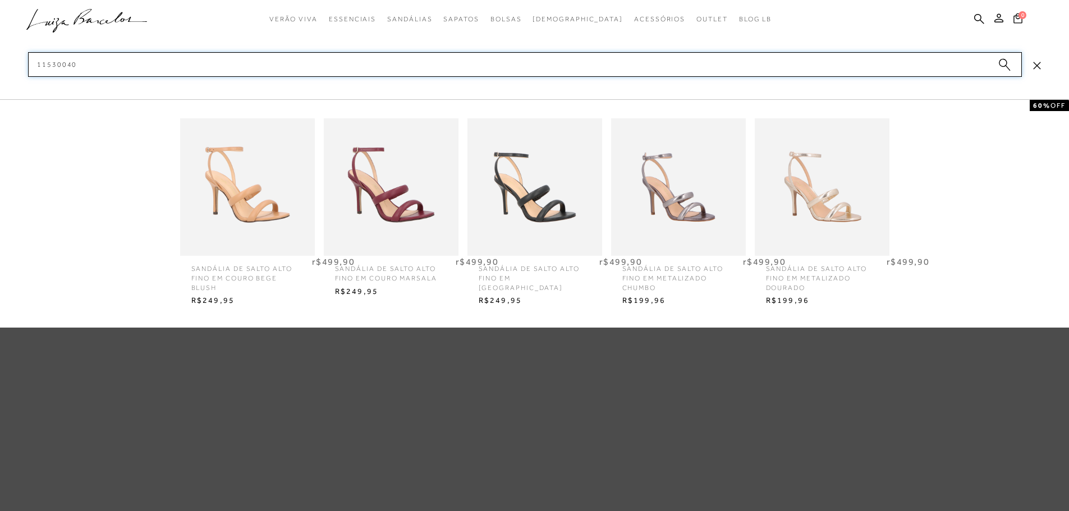
type input "11530040"
click at [847, 205] on img at bounding box center [822, 187] width 135 height 177
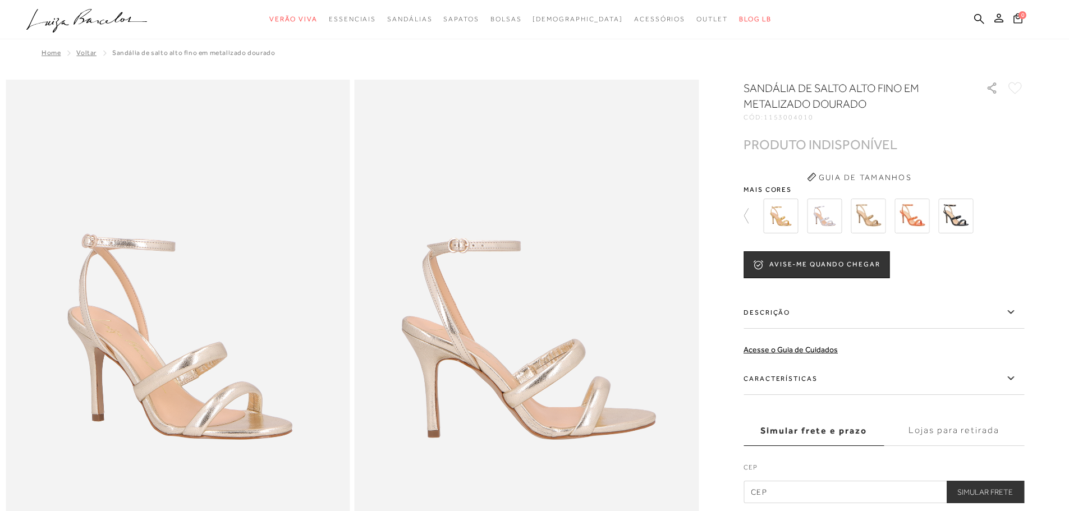
click at [836, 218] on img at bounding box center [824, 216] width 35 height 35
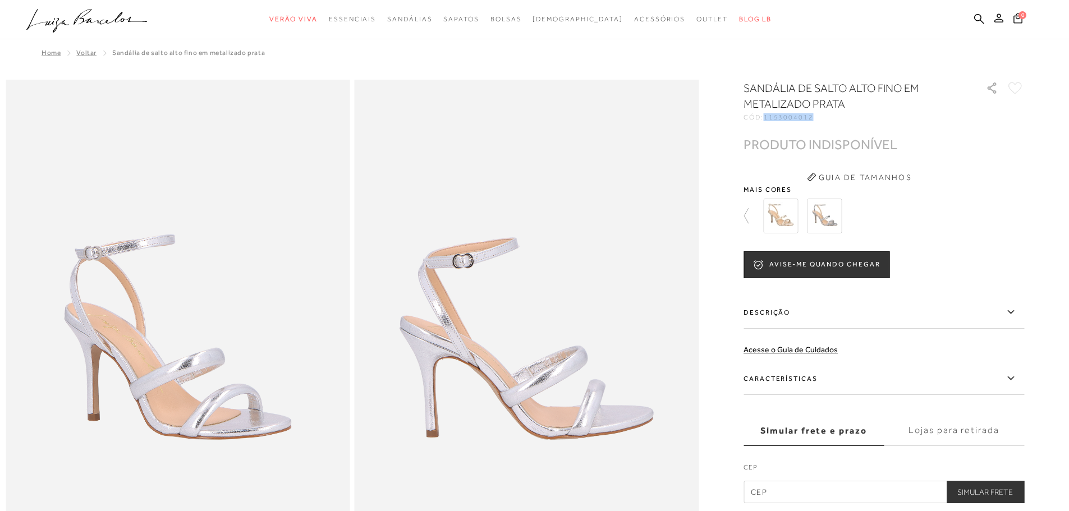
drag, startPoint x: 838, startPoint y: 119, endPoint x: 772, endPoint y: 121, distance: 66.3
click at [772, 121] on div "SANDÁLIA DE SALTO ALTO FINO EM METALIZADO PRATA CÓD: 1153004012 × É necessário …" at bounding box center [884, 291] width 281 height 423
copy span "1153004012"
